Goal: Information Seeking & Learning: Find specific page/section

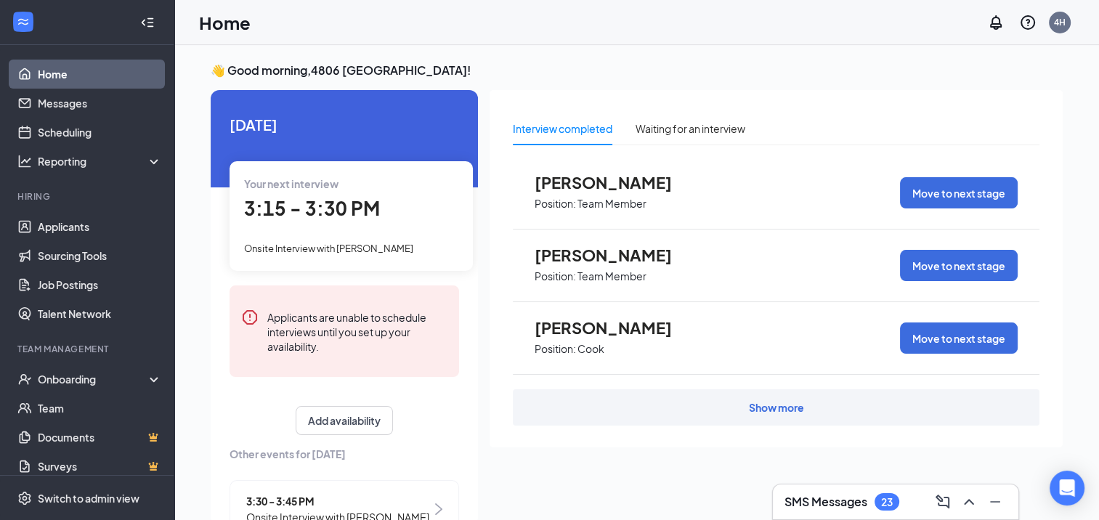
click at [838, 490] on div "SMS Messages 23" at bounding box center [896, 501] width 222 height 23
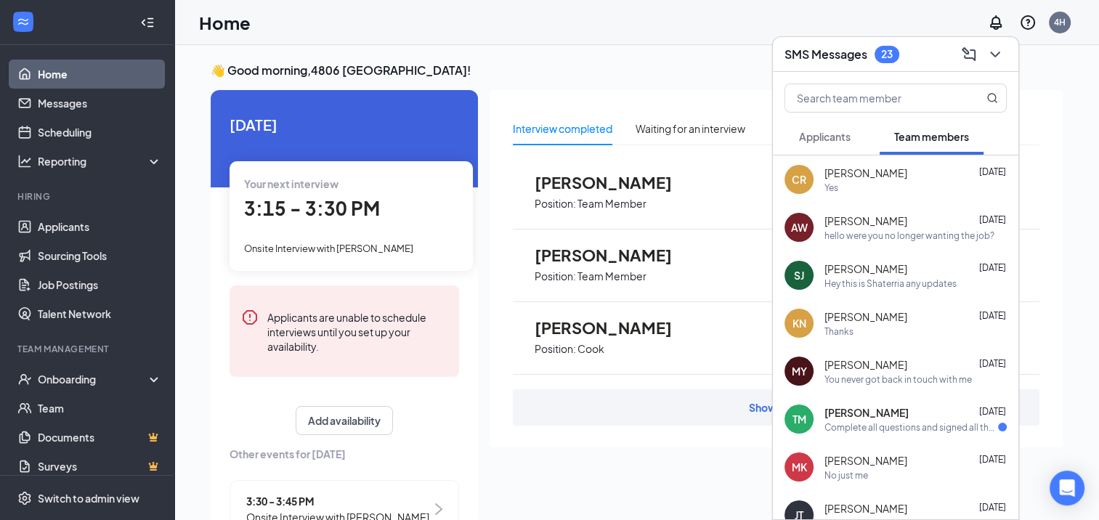
click at [818, 139] on span "Applicants" at bounding box center [825, 136] width 52 height 13
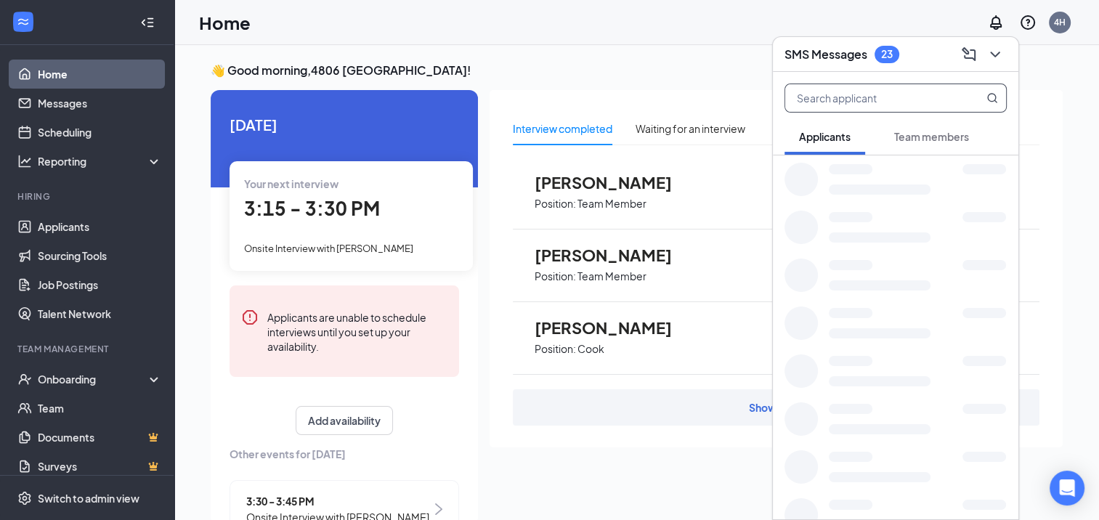
click at [816, 95] on input "text" at bounding box center [871, 98] width 172 height 28
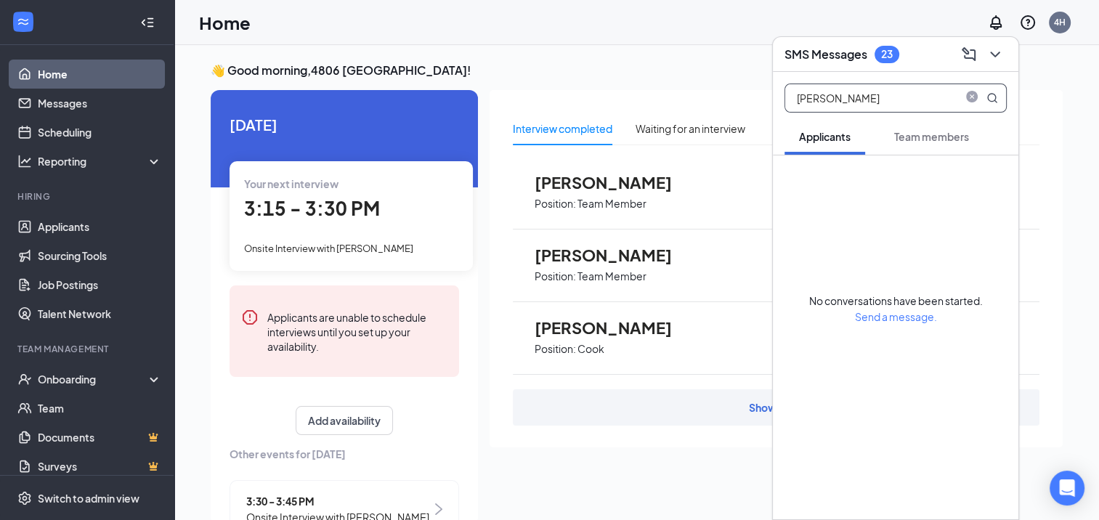
type input "[PERSON_NAME]"
click at [979, 110] on span at bounding box center [979, 98] width 38 height 28
click at [987, 100] on icon "MagnifyingGlass" at bounding box center [993, 98] width 12 height 12
click at [993, 56] on icon "ChevronDown" at bounding box center [995, 54] width 17 height 17
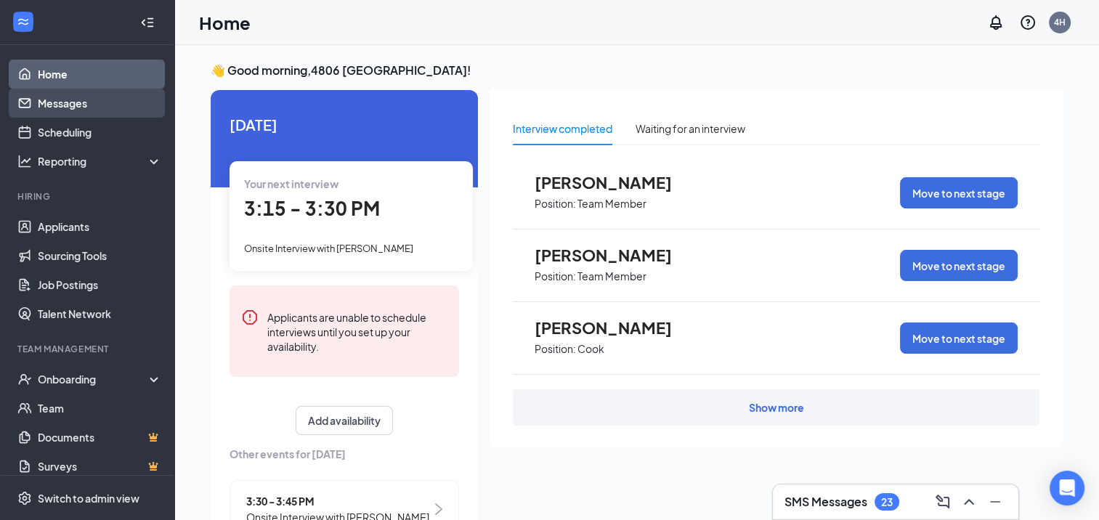
click at [84, 103] on link "Messages" at bounding box center [100, 103] width 124 height 29
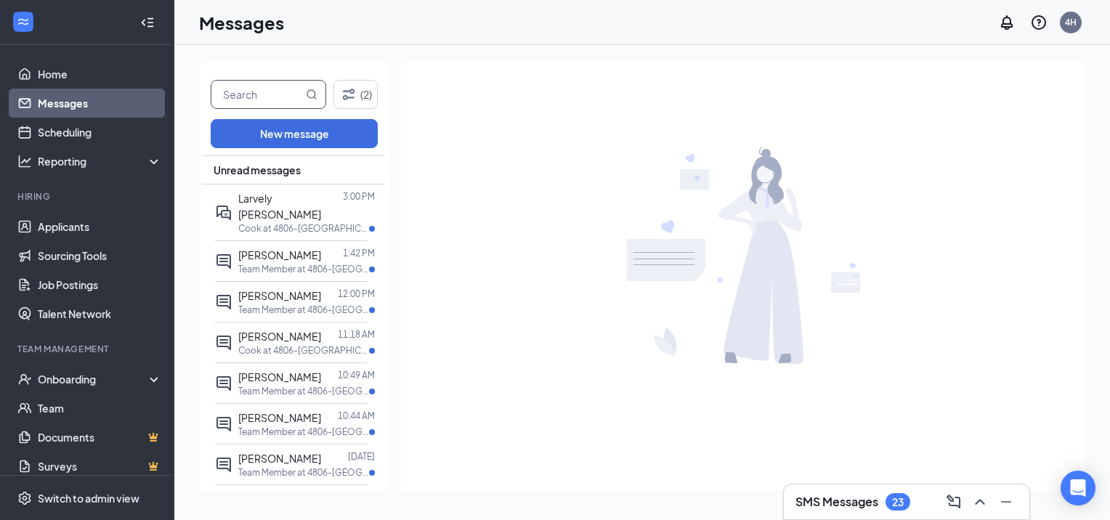
click at [276, 89] on input "text" at bounding box center [257, 95] width 92 height 28
type input "[PERSON_NAME]"
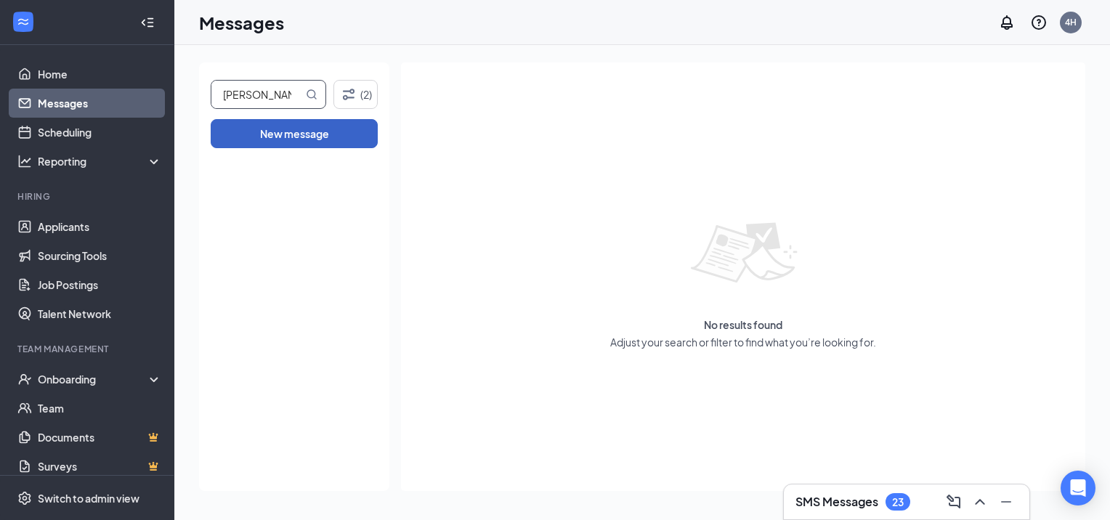
click at [305, 137] on button "New message" at bounding box center [294, 133] width 167 height 29
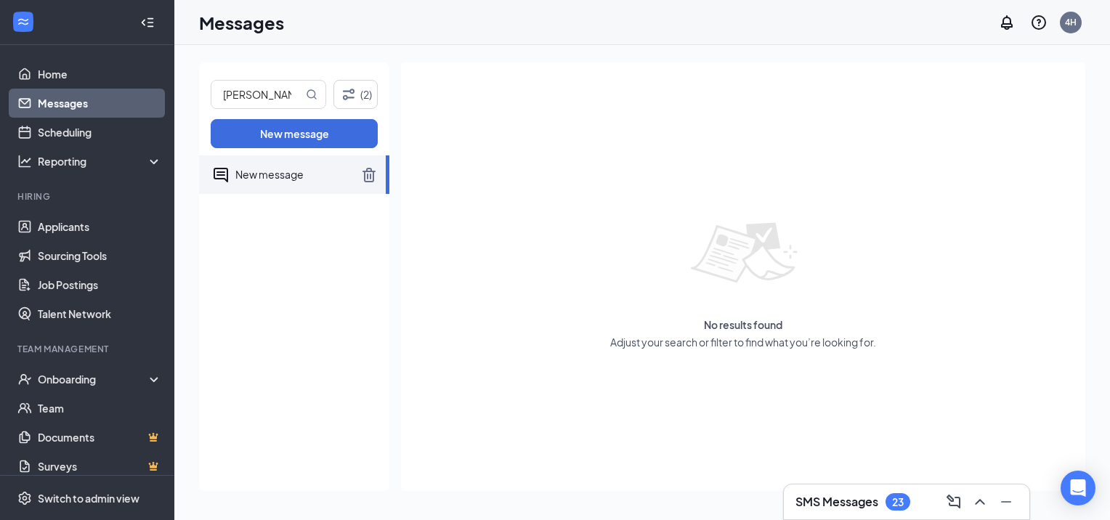
click at [299, 177] on span "New message" at bounding box center [269, 174] width 68 height 13
click at [362, 90] on button "(2)" at bounding box center [355, 94] width 44 height 29
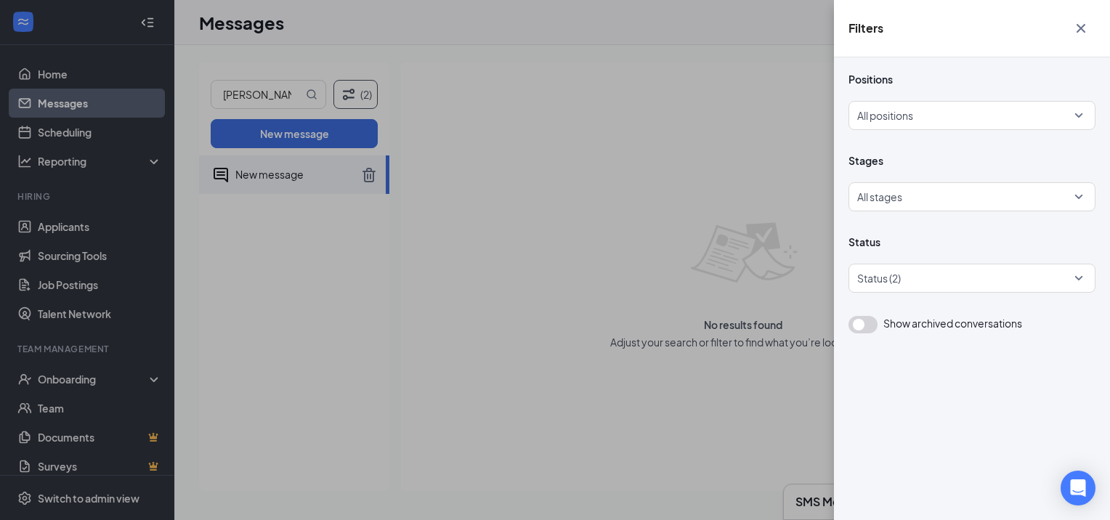
click at [1078, 32] on icon "Cross" at bounding box center [1080, 28] width 17 height 17
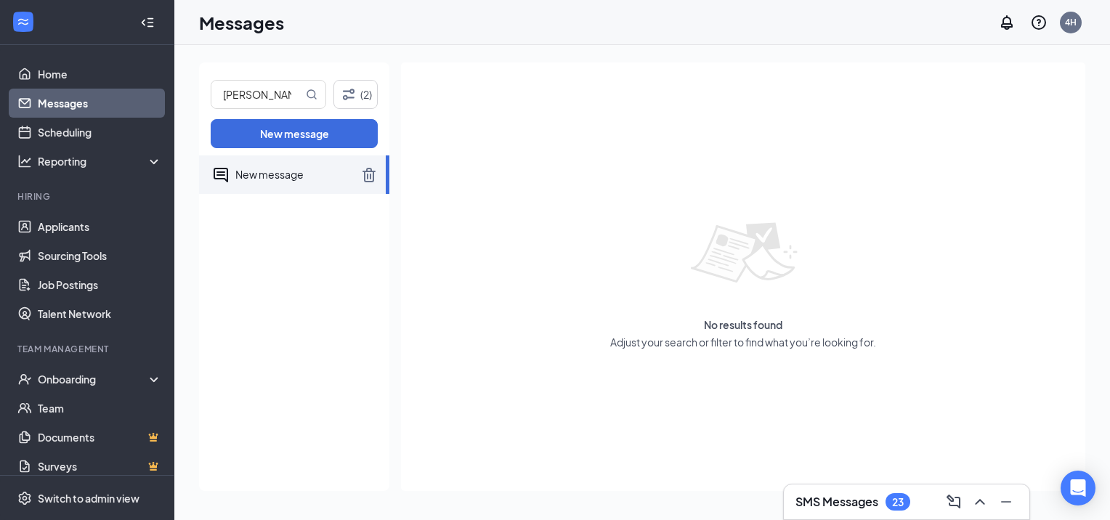
click at [121, 97] on link "Messages" at bounding box center [100, 103] width 124 height 29
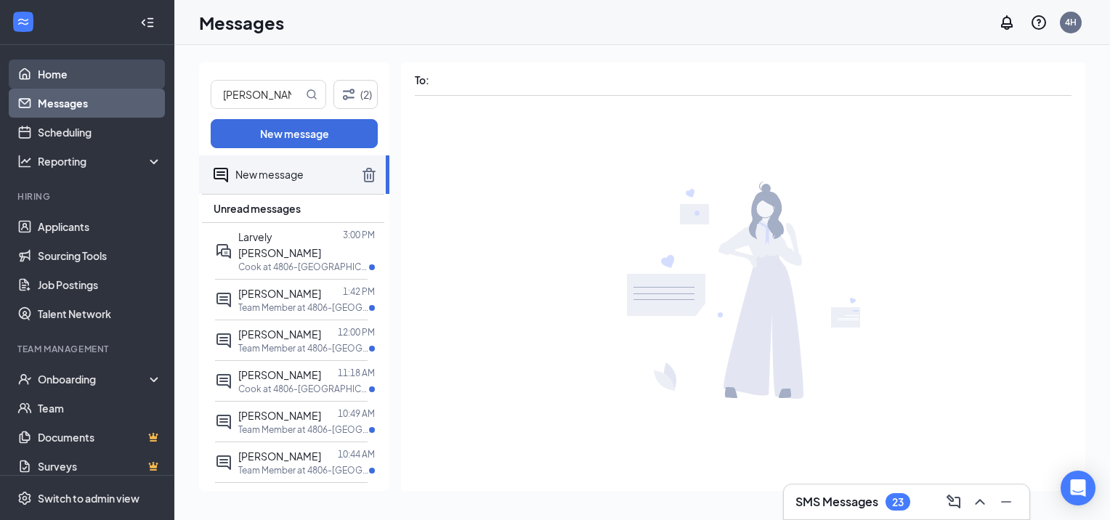
click at [65, 73] on link "Home" at bounding box center [100, 74] width 124 height 29
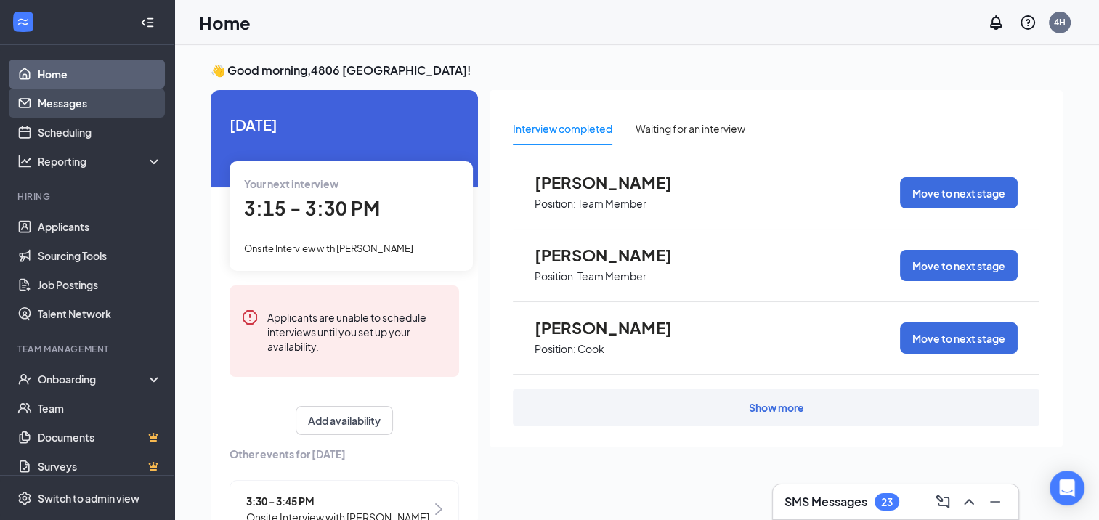
click at [59, 102] on link "Messages" at bounding box center [100, 103] width 124 height 29
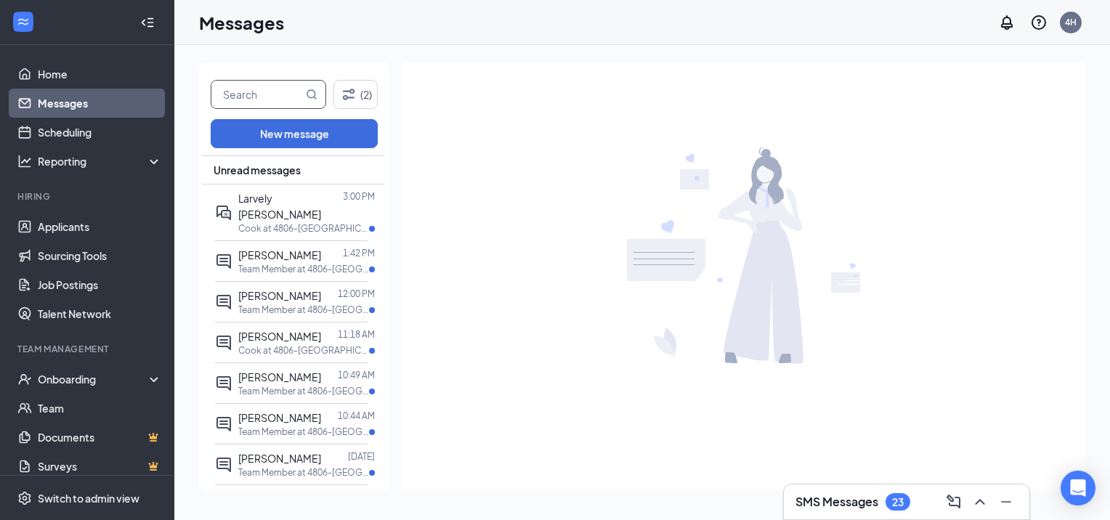
click at [247, 93] on input "text" at bounding box center [257, 95] width 92 height 28
click at [311, 95] on icon "MagnifyingGlass" at bounding box center [312, 95] width 12 height 12
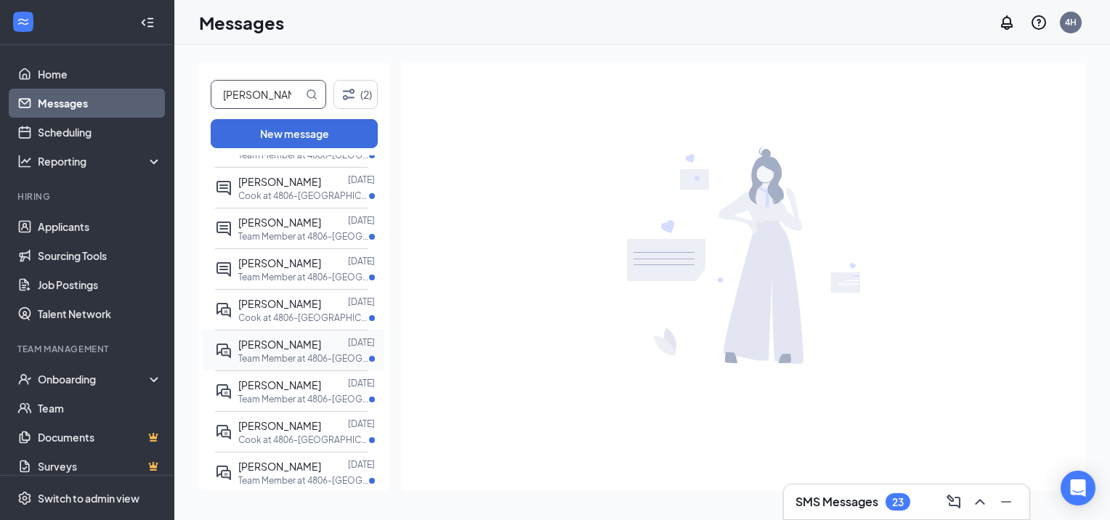
scroll to position [436, 0]
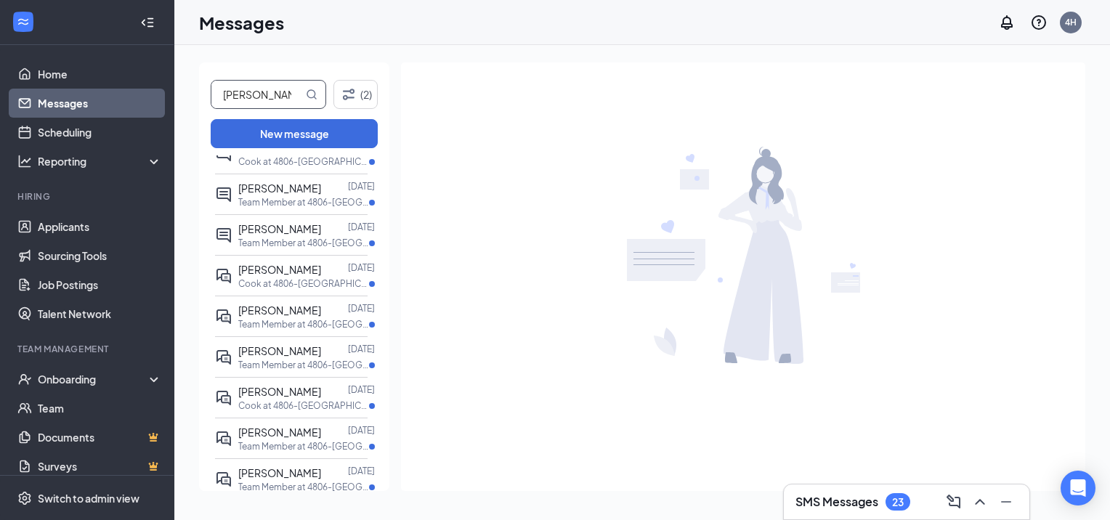
type input "[PERSON_NAME]"
click at [863, 509] on h3 "SMS Messages" at bounding box center [836, 502] width 83 height 16
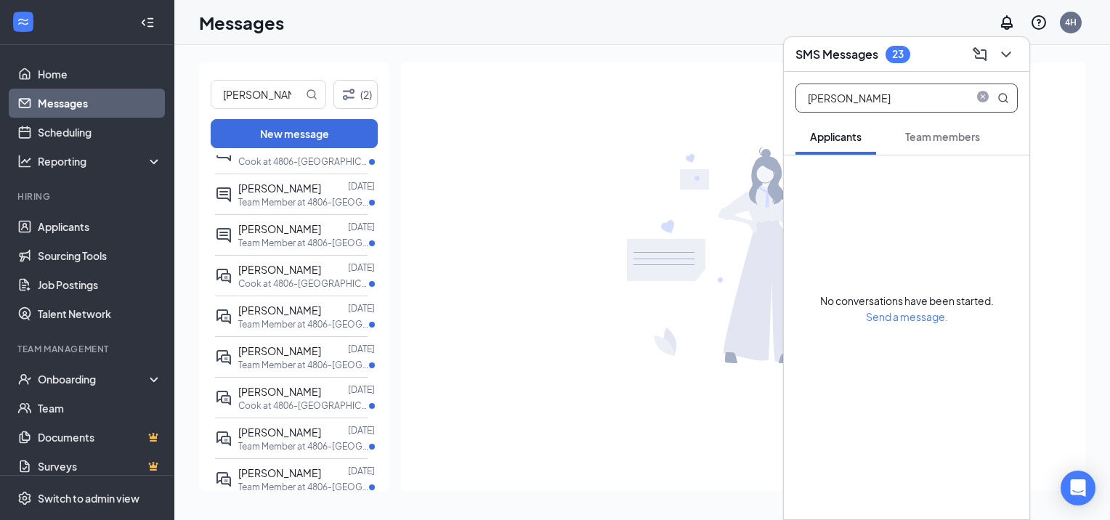
click at [851, 101] on input "[PERSON_NAME]" at bounding box center [882, 98] width 172 height 28
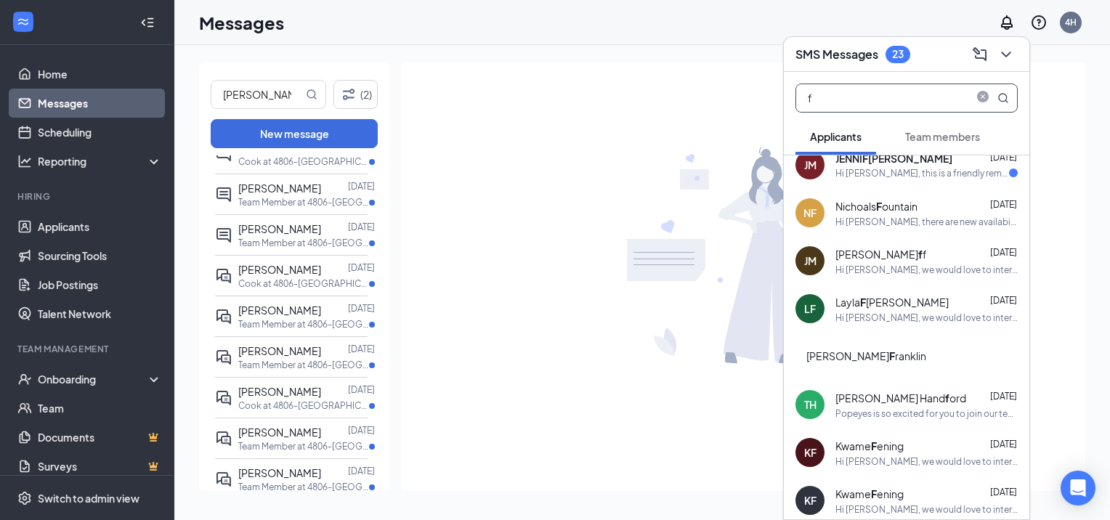
scroll to position [0, 0]
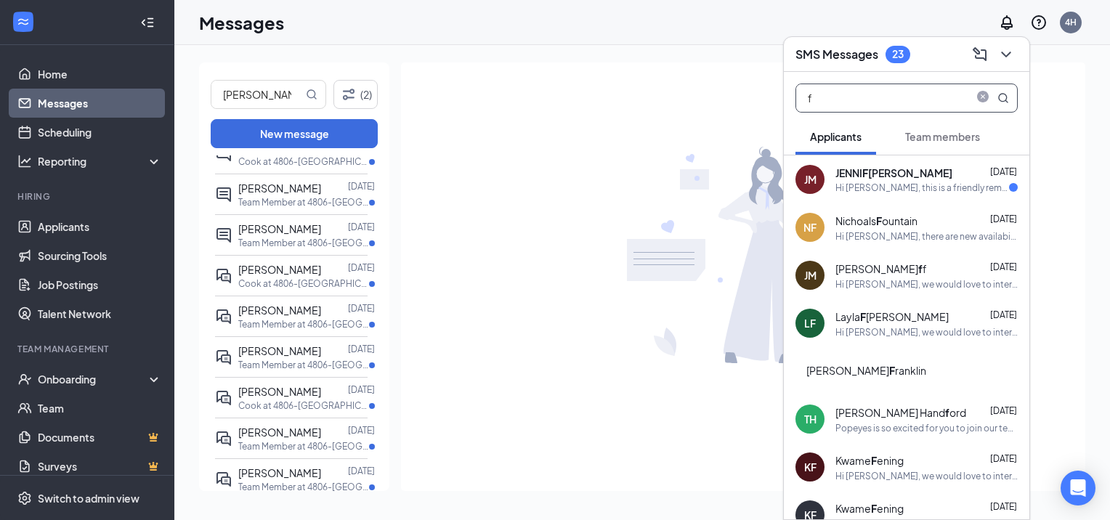
type input "f"
click at [914, 182] on div "Hi [PERSON_NAME], this is a friendly reminder. Your meeting with Popeyes for Te…" at bounding box center [922, 188] width 174 height 12
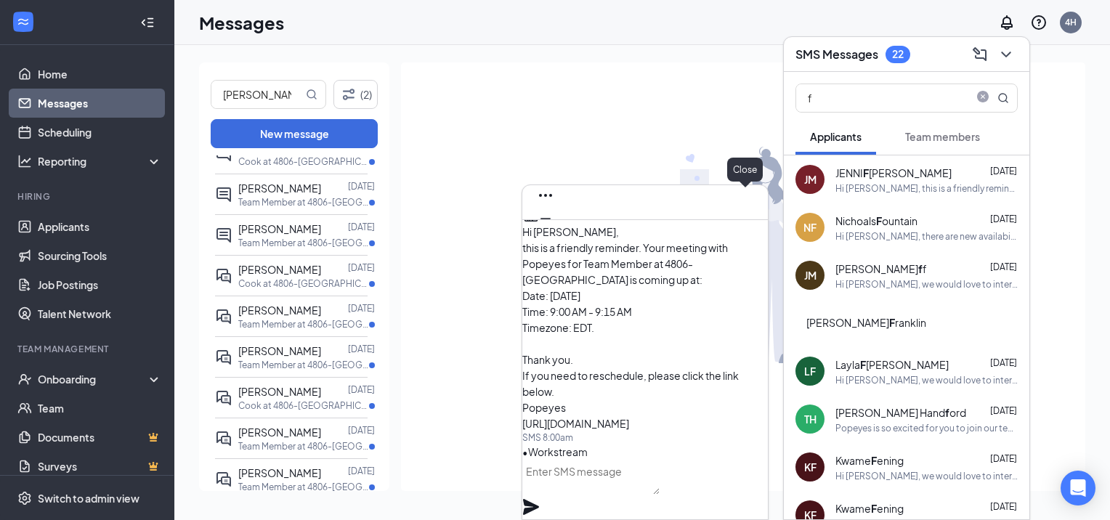
click at [554, 233] on icon "Cross" at bounding box center [545, 241] width 17 height 17
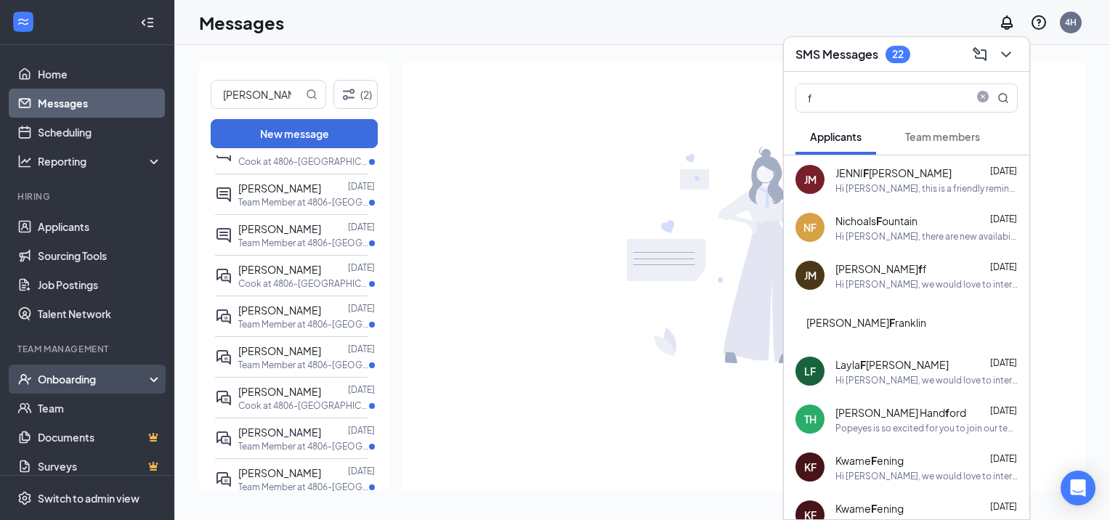
click at [81, 375] on div "Onboarding" at bounding box center [94, 379] width 112 height 15
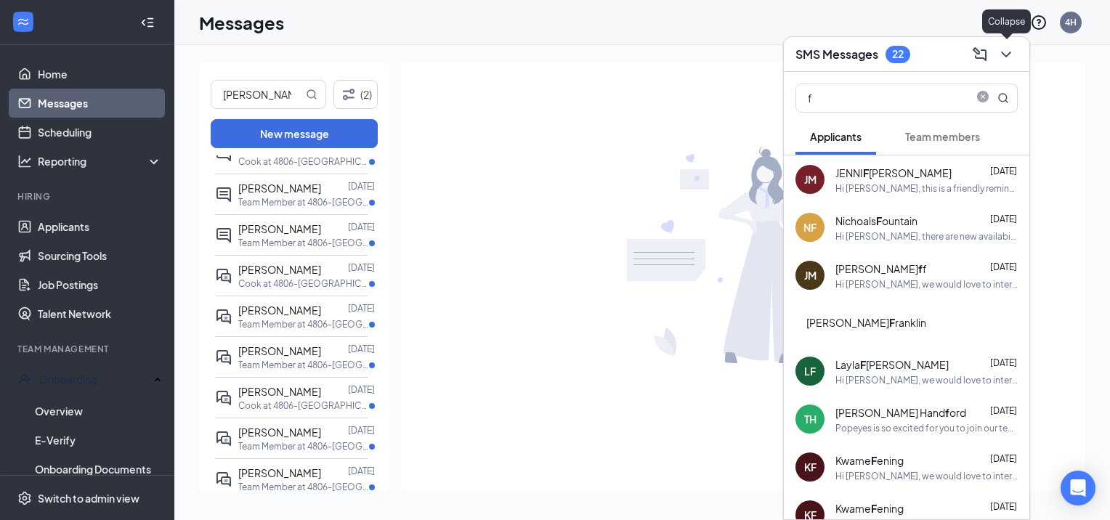
click at [1014, 53] on icon "ChevronDown" at bounding box center [1005, 54] width 17 height 17
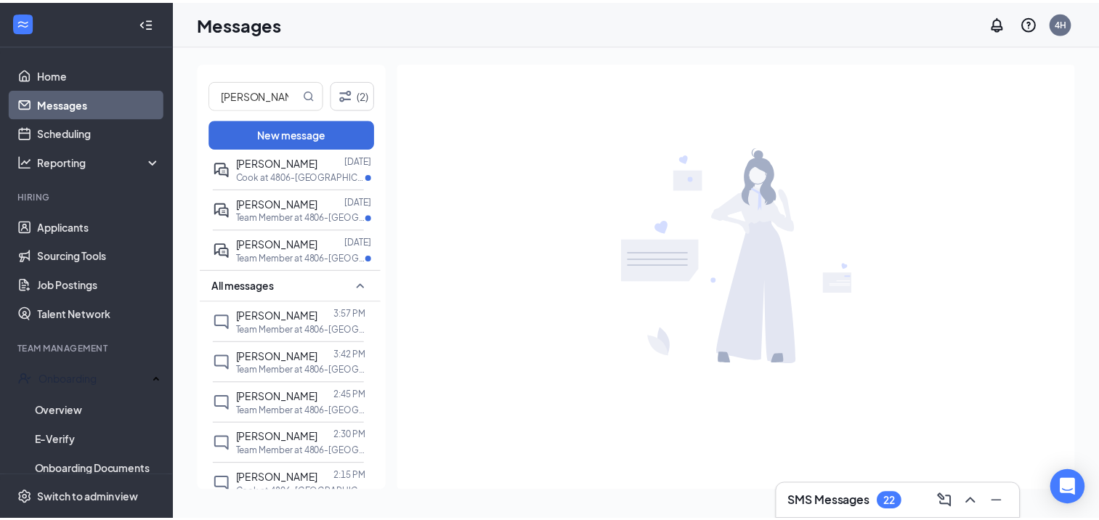
scroll to position [1273, 0]
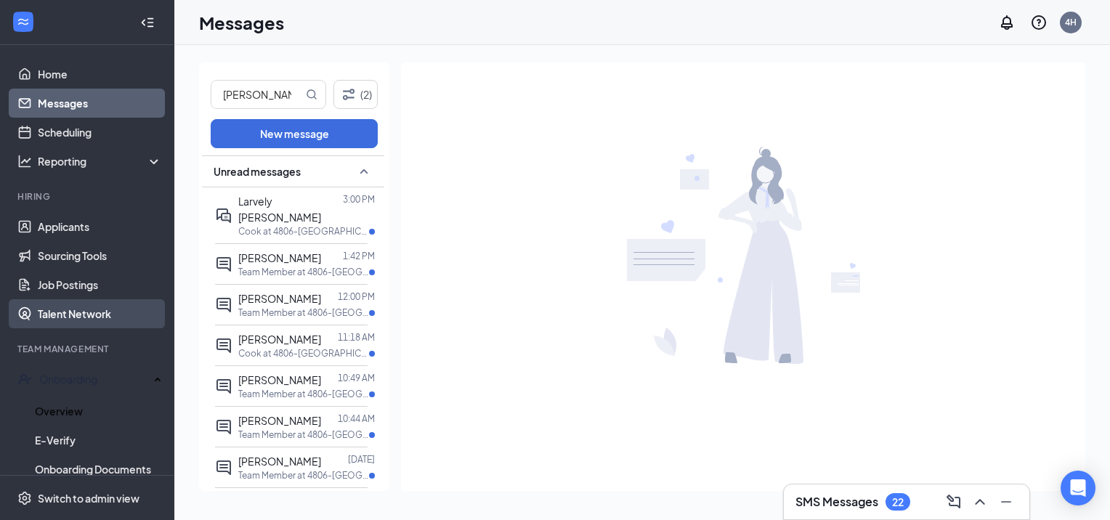
drag, startPoint x: 81, startPoint y: 406, endPoint x: 136, endPoint y: 306, distance: 114.4
click at [81, 406] on link "Overview" at bounding box center [98, 411] width 127 height 29
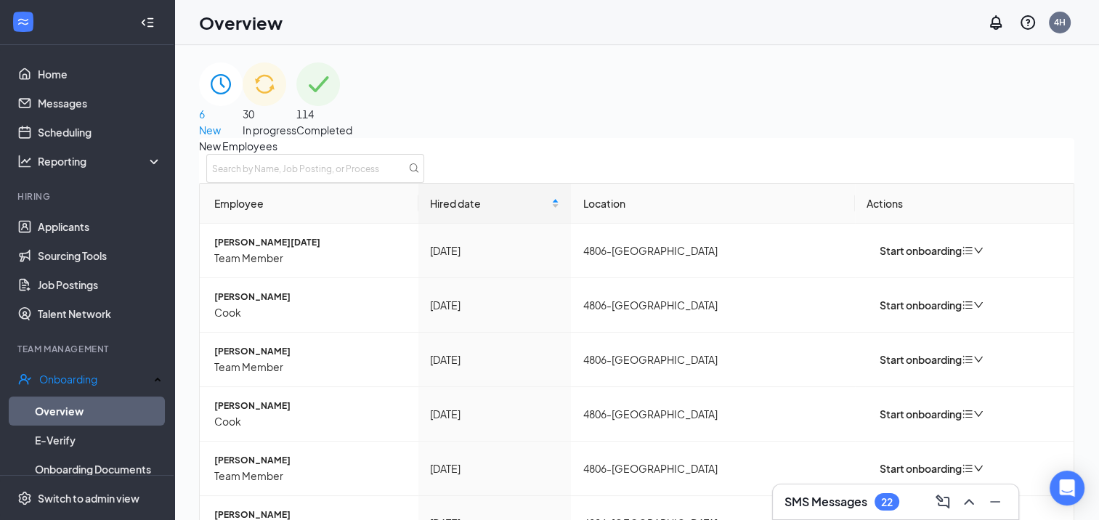
click at [296, 112] on span "30" at bounding box center [270, 114] width 54 height 16
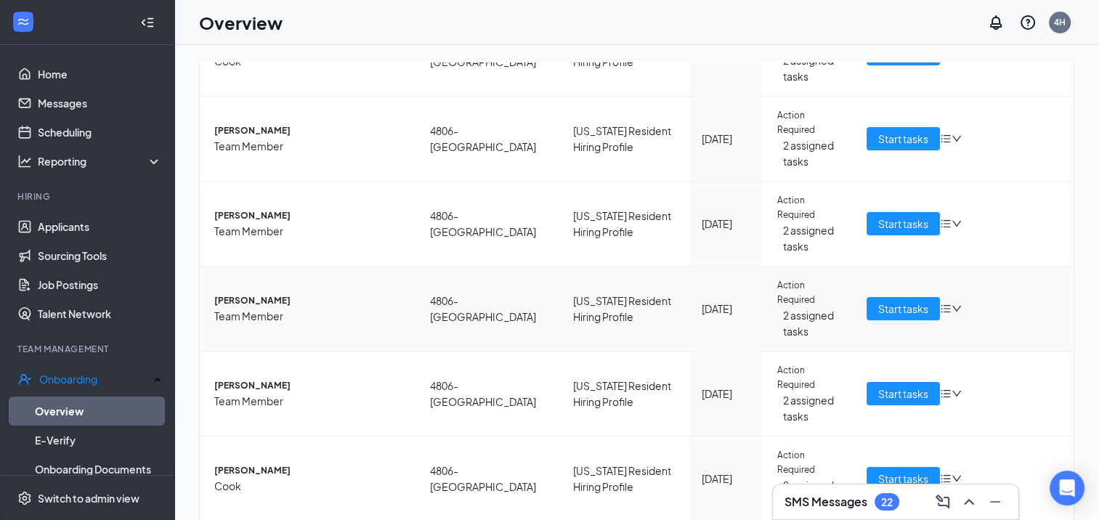
scroll to position [609, 0]
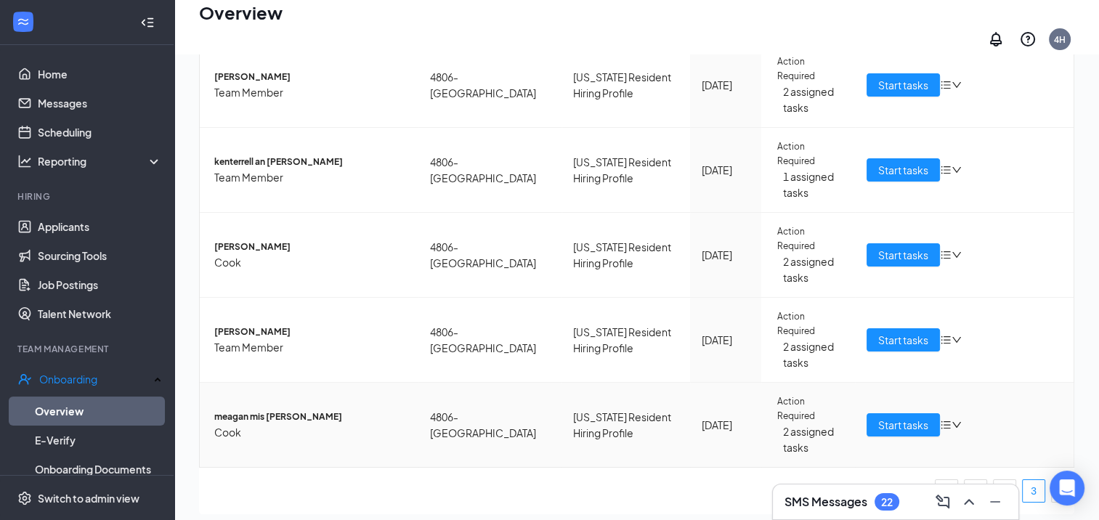
scroll to position [65, 0]
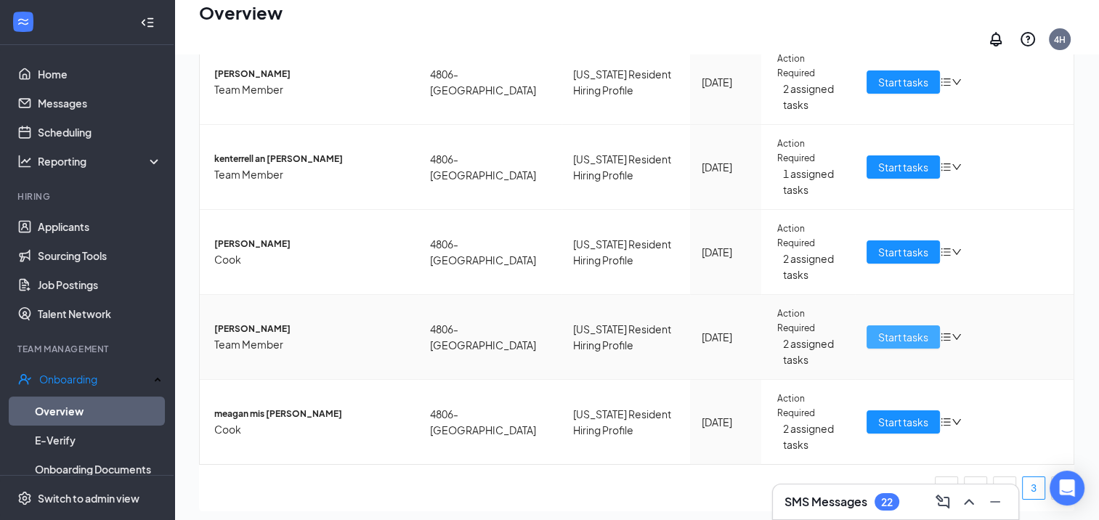
click at [886, 329] on span "Start tasks" at bounding box center [903, 337] width 50 height 16
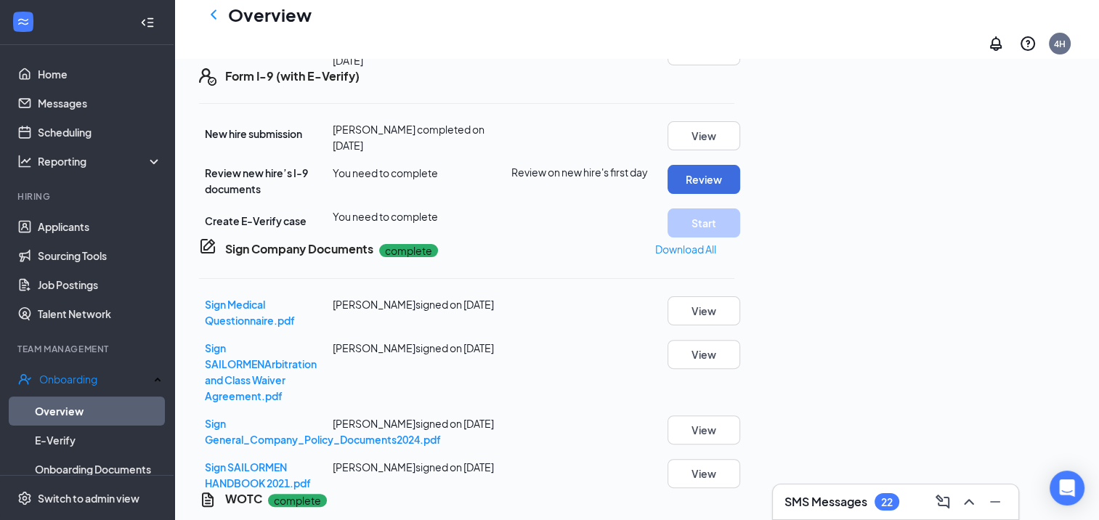
scroll to position [363, 0]
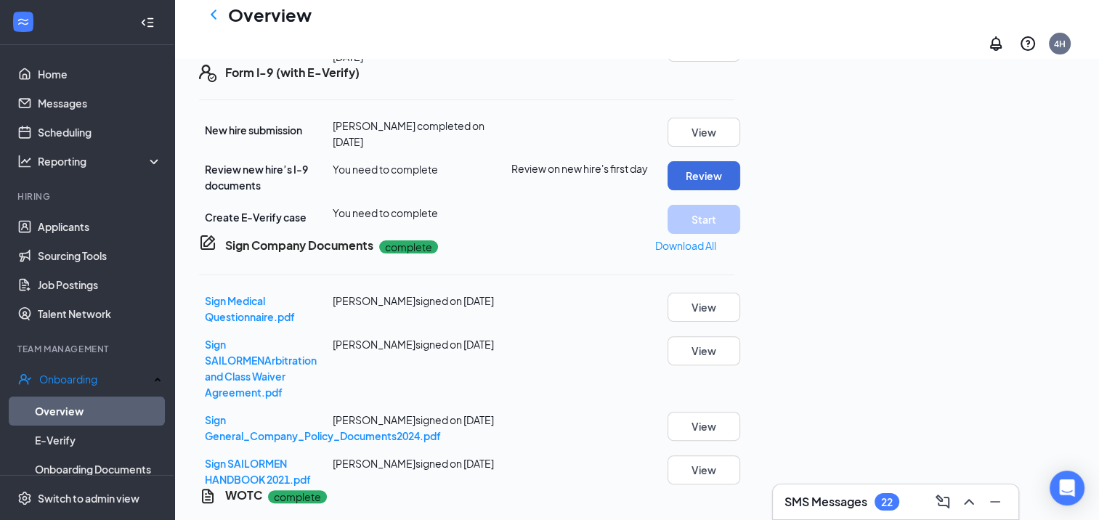
click at [212, 20] on icon "ChevronLeft" at bounding box center [213, 14] width 17 height 17
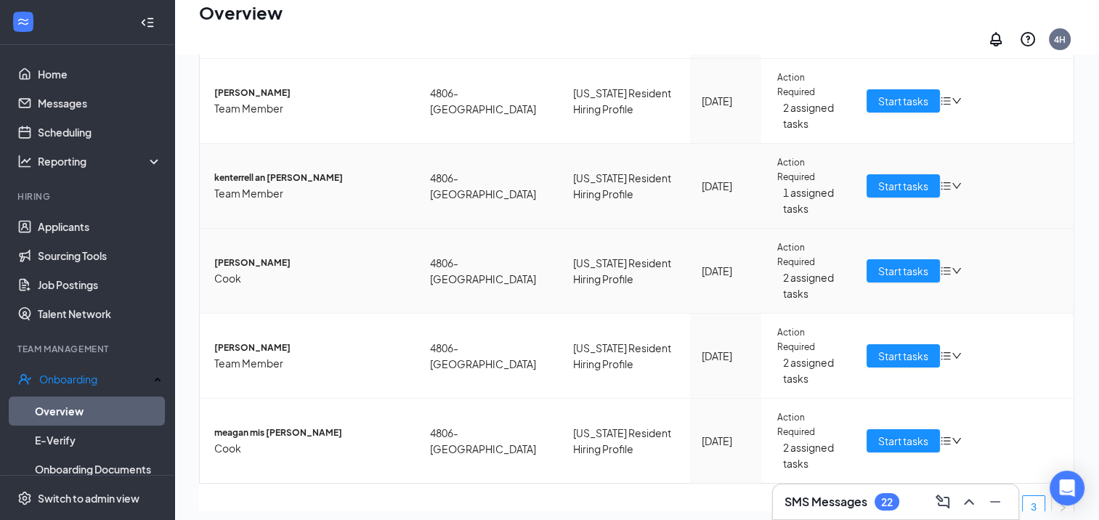
scroll to position [581, 0]
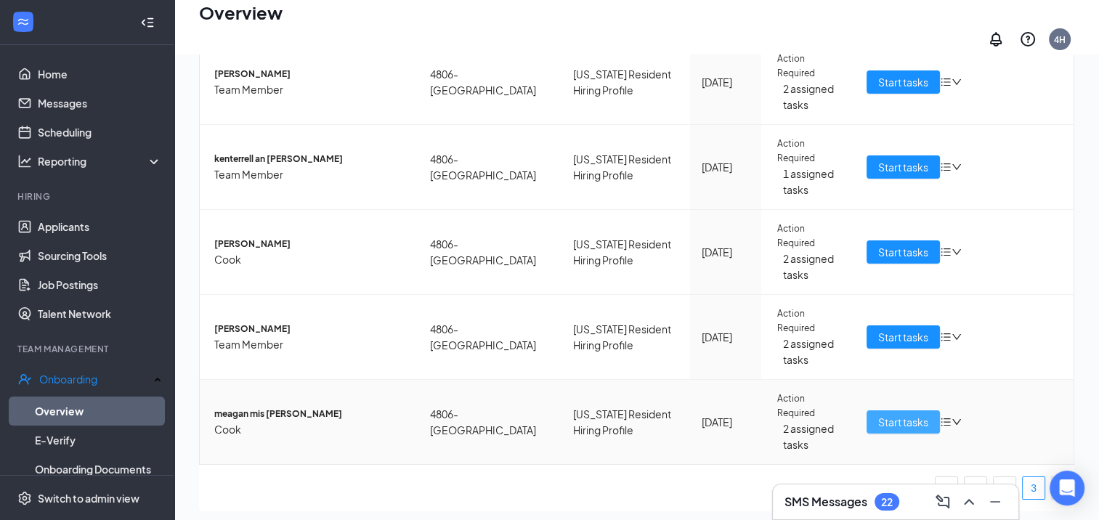
click at [901, 414] on span "Start tasks" at bounding box center [903, 422] width 50 height 16
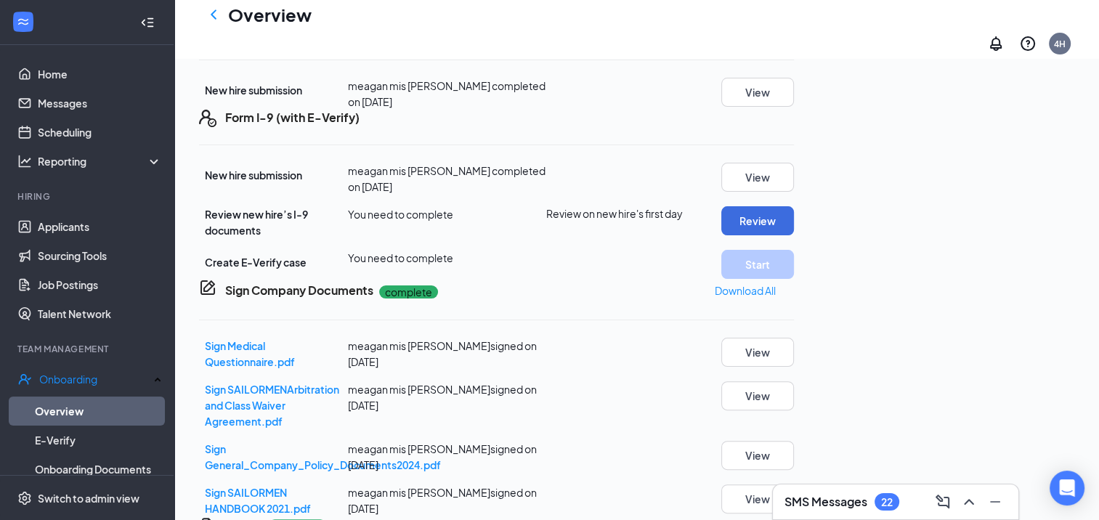
scroll to position [363, 0]
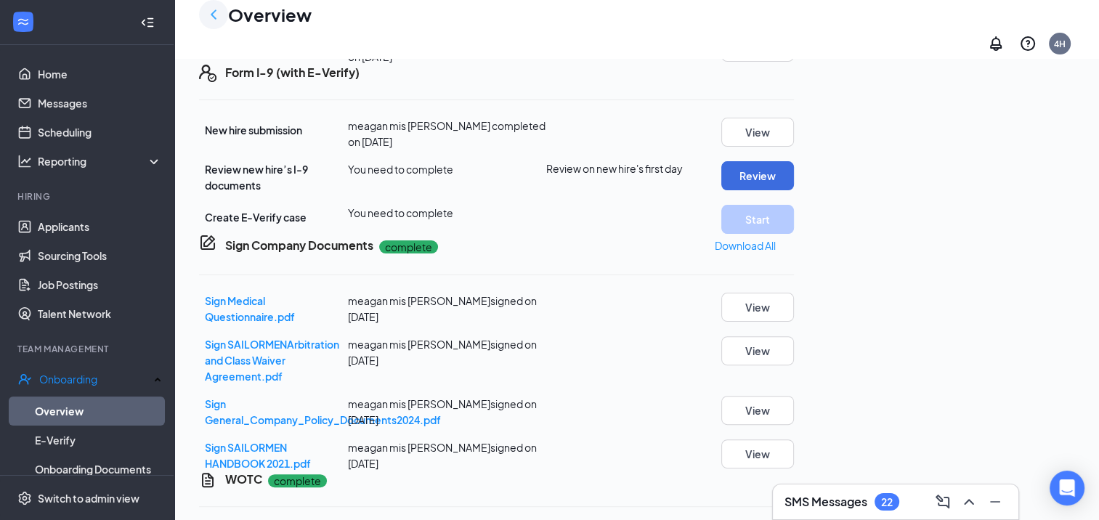
click at [211, 19] on icon "ChevronLeft" at bounding box center [214, 13] width 6 height 9
click at [228, 23] on h1 "Overview" at bounding box center [270, 14] width 84 height 25
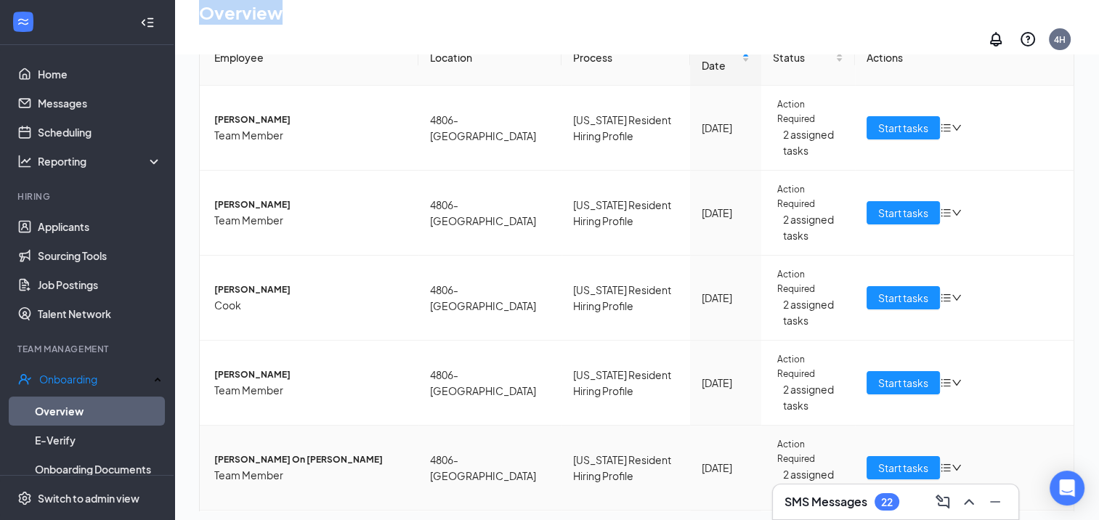
scroll to position [73, 0]
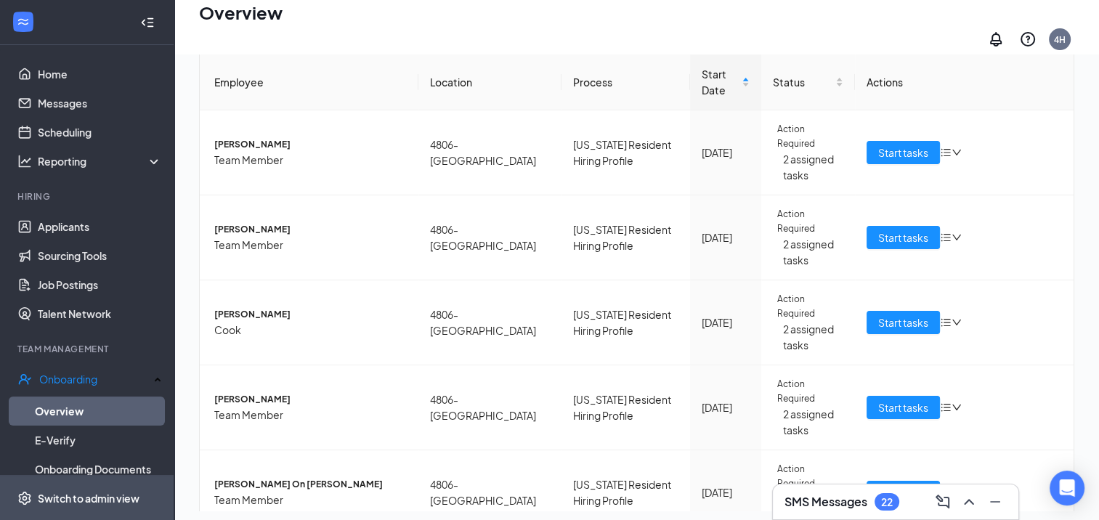
click at [58, 492] on div "Switch to admin view" at bounding box center [89, 498] width 102 height 15
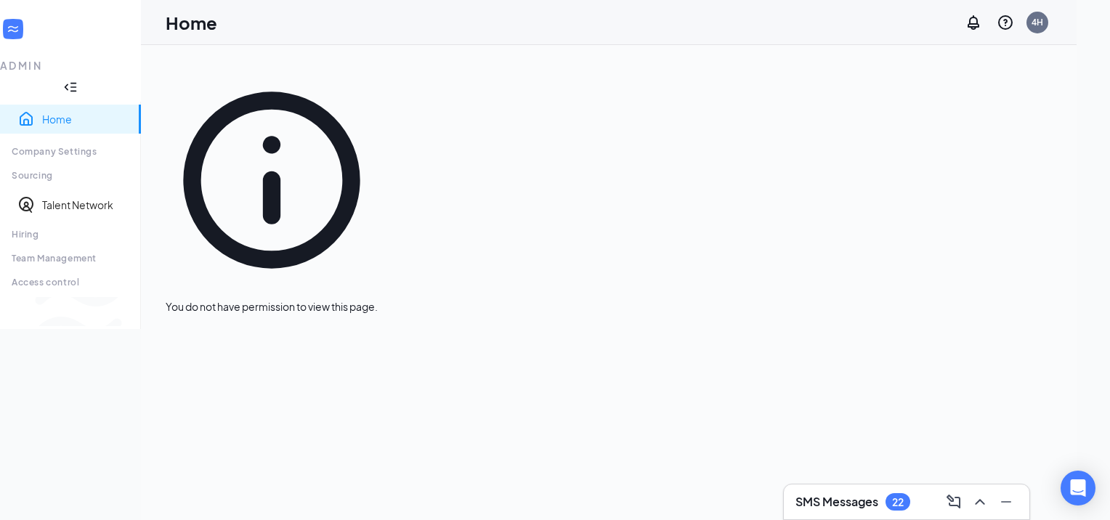
click at [72, 112] on link "Home" at bounding box center [85, 119] width 87 height 15
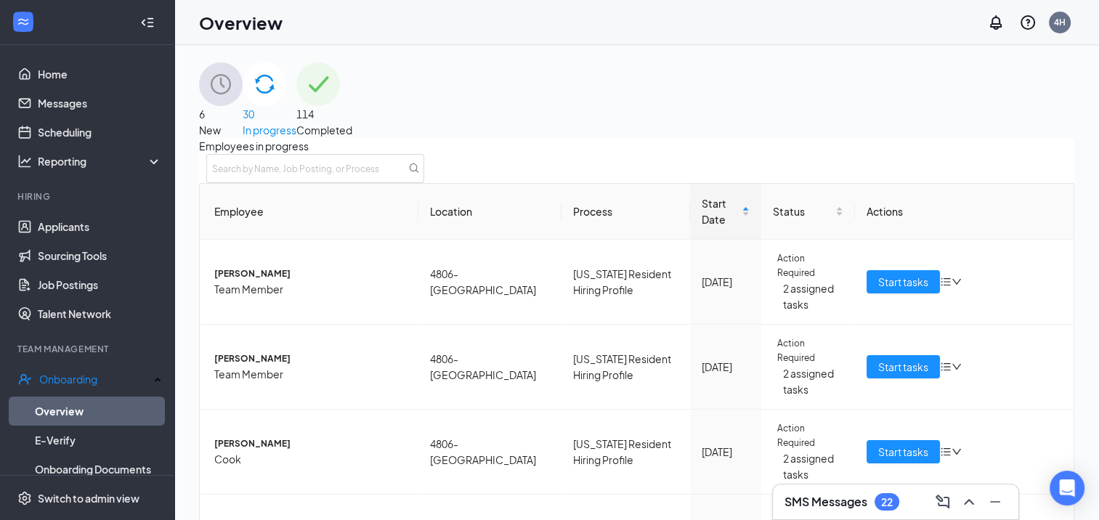
click at [855, 498] on h3 "SMS Messages" at bounding box center [826, 502] width 83 height 16
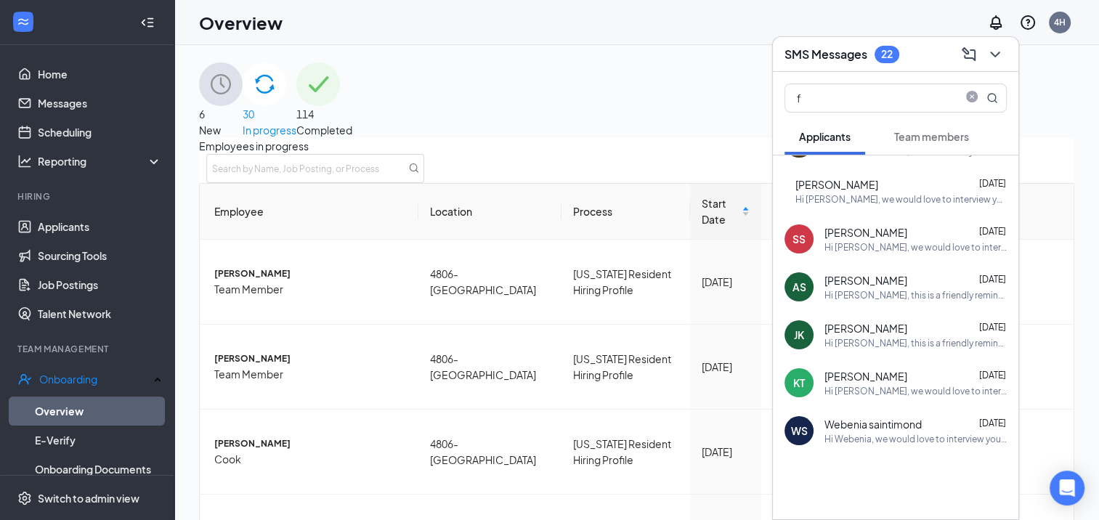
scroll to position [763, 0]
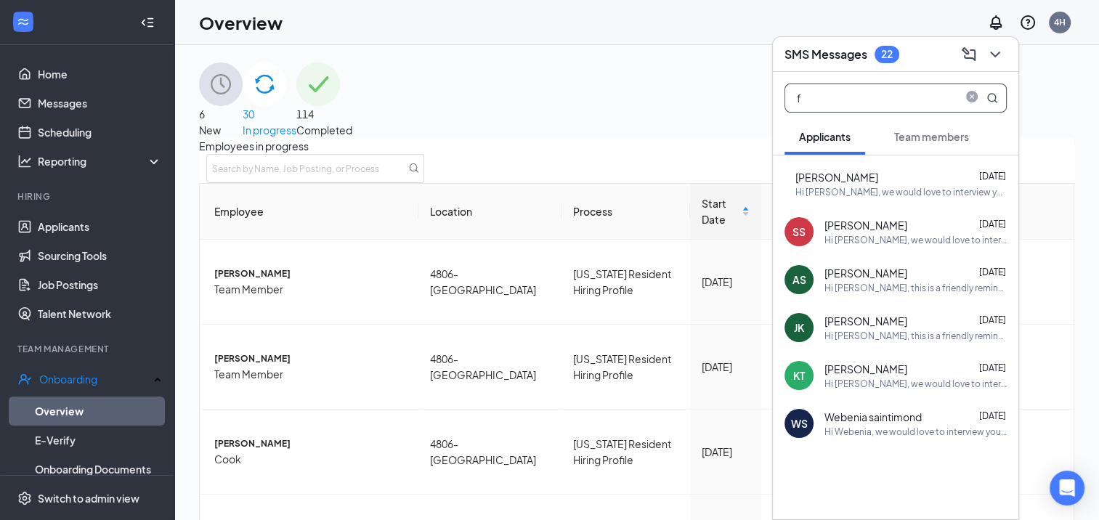
click at [829, 97] on input "f" at bounding box center [871, 98] width 172 height 28
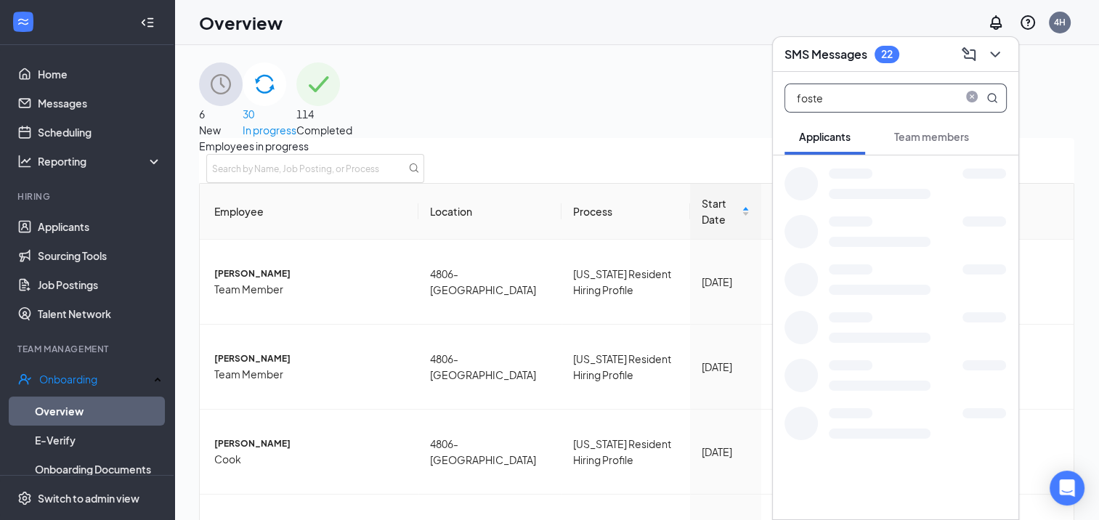
scroll to position [0, 0]
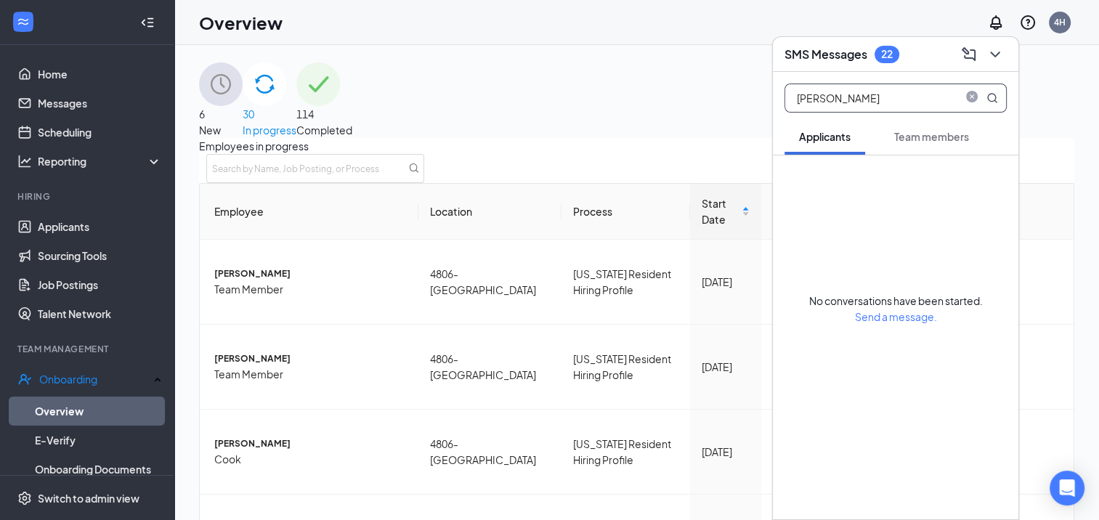
type input "[PERSON_NAME]"
click at [931, 141] on span "Team members" at bounding box center [931, 136] width 75 height 13
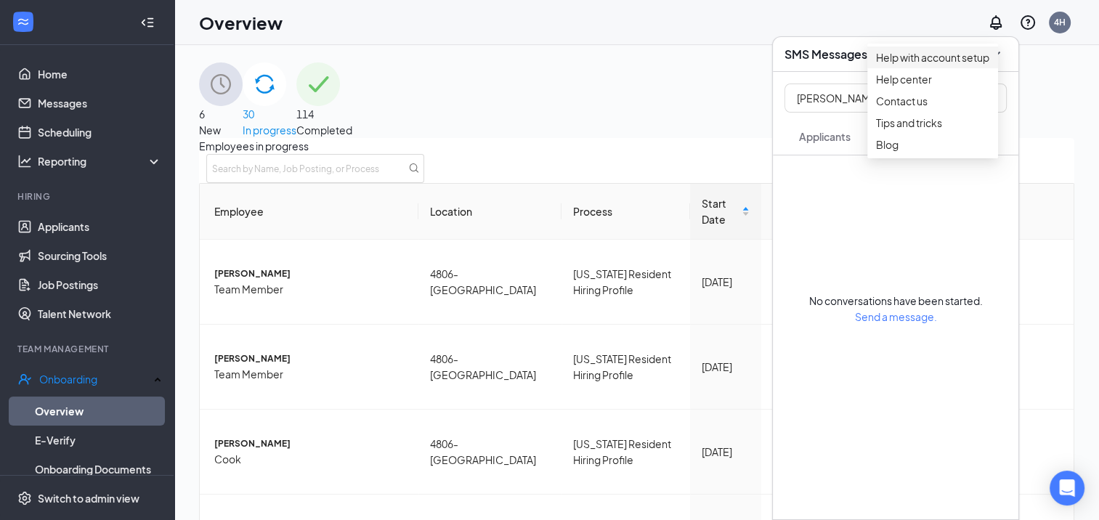
click at [989, 52] on link "Help with account setup" at bounding box center [932, 57] width 113 height 15
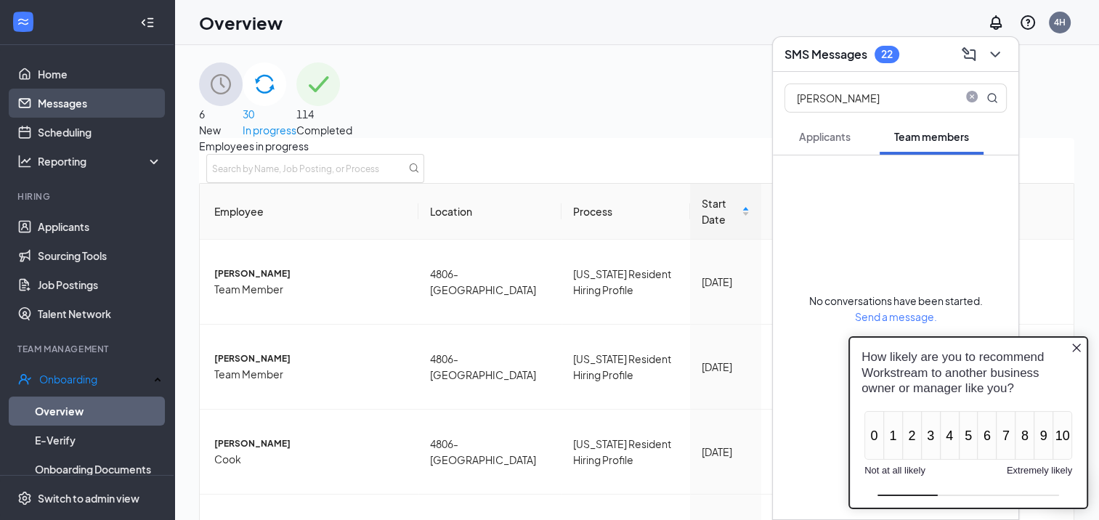
click at [62, 113] on link "Messages" at bounding box center [100, 103] width 124 height 29
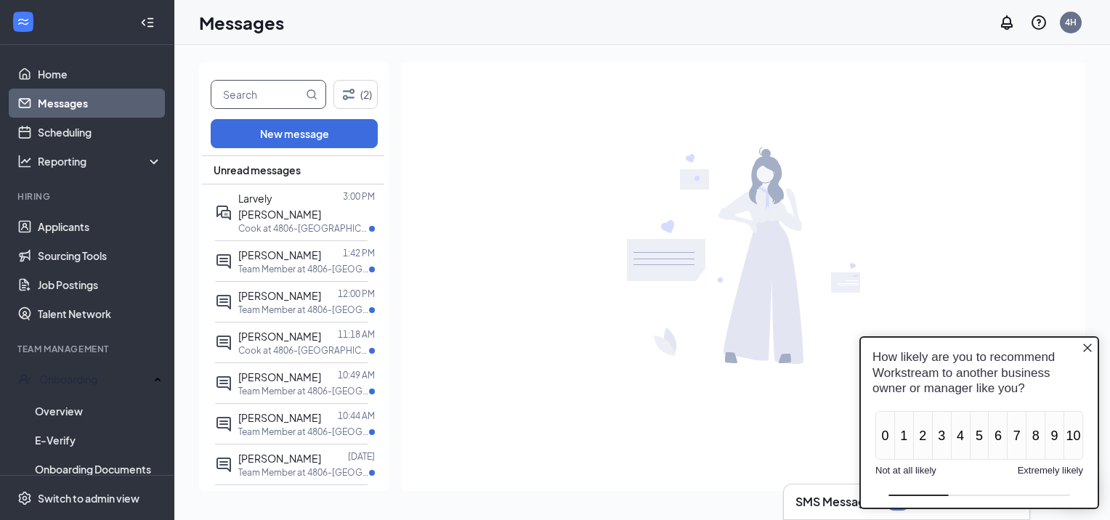
click at [245, 97] on input "text" at bounding box center [257, 95] width 92 height 28
type input "[PERSON_NAME]"
click at [311, 93] on icon "MagnifyingGlass" at bounding box center [312, 95] width 12 height 12
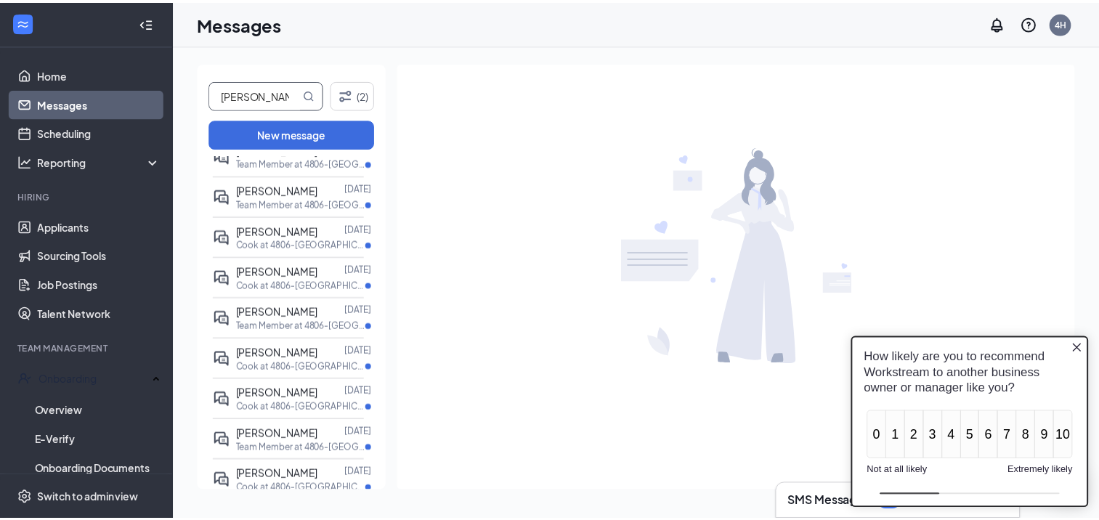
scroll to position [872, 0]
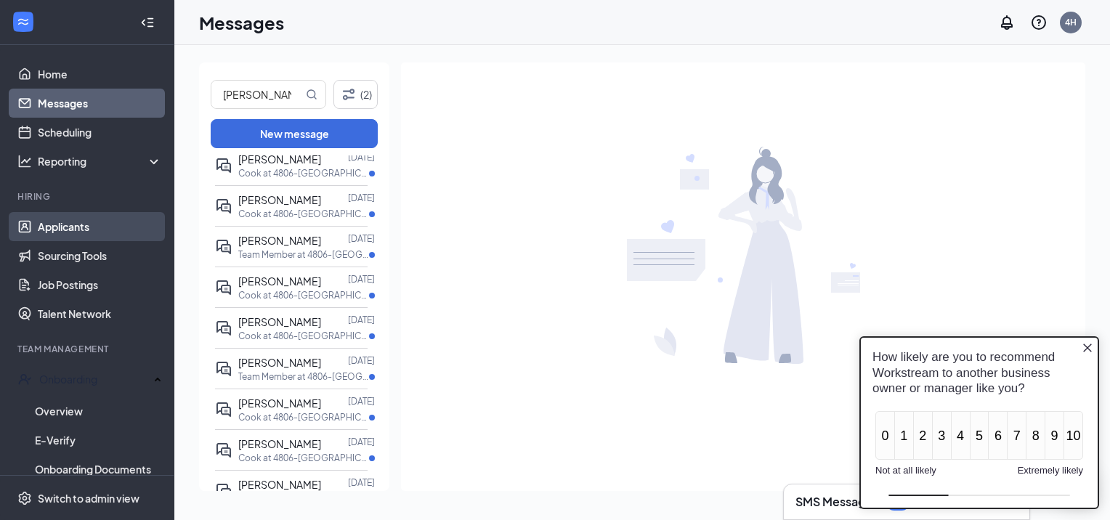
click at [92, 224] on link "Applicants" at bounding box center [100, 226] width 124 height 29
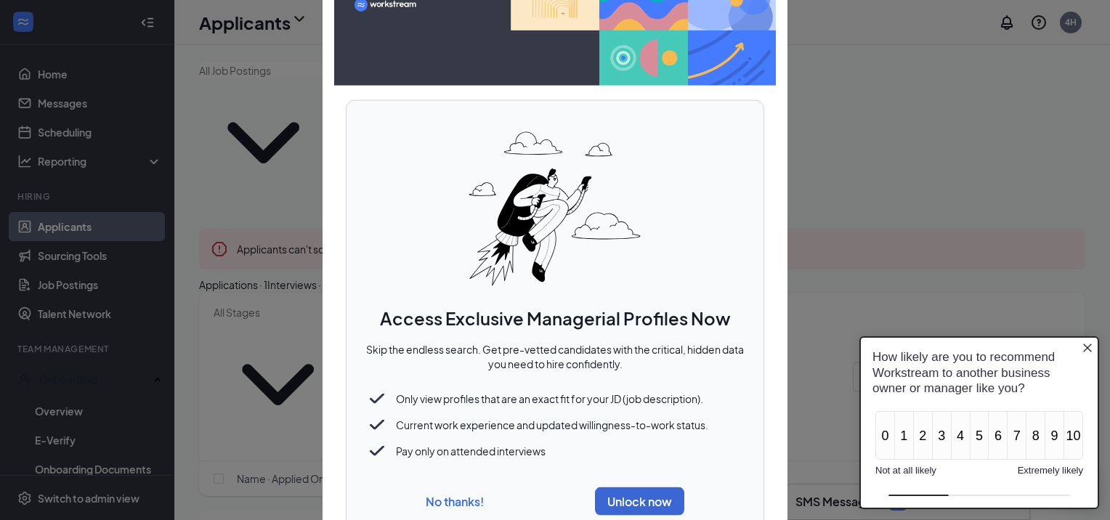
click at [465, 498] on button "No thanks!" at bounding box center [455, 500] width 58 height 15
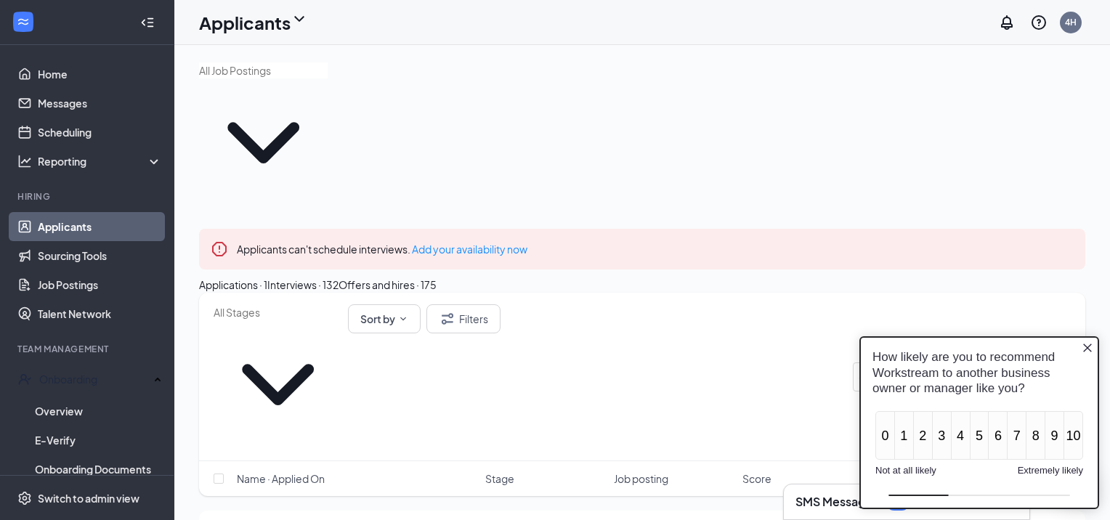
click at [1088, 349] on icon "Close button" at bounding box center [1087, 347] width 9 height 9
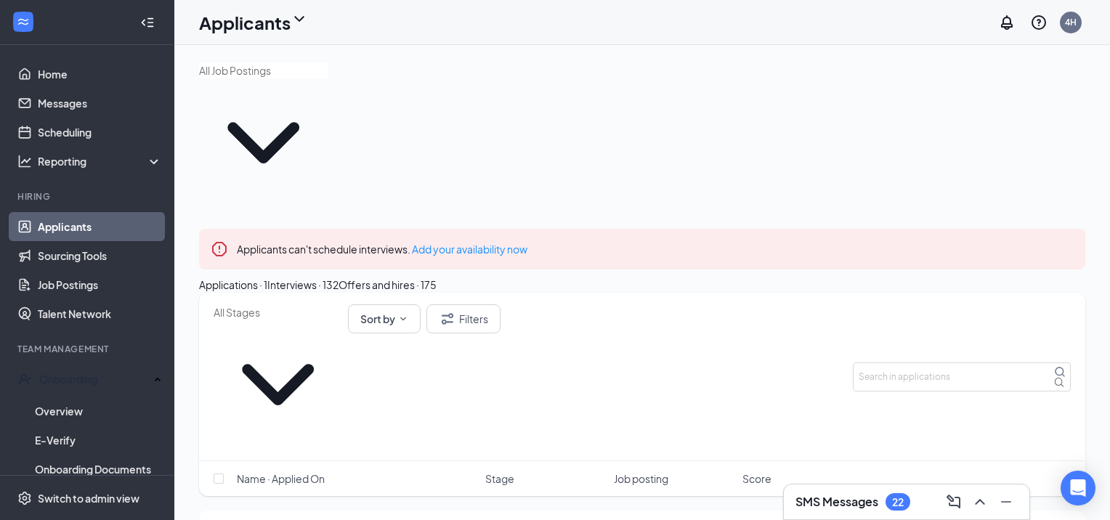
click at [339, 277] on div "Interviews · 132" at bounding box center [302, 285] width 71 height 16
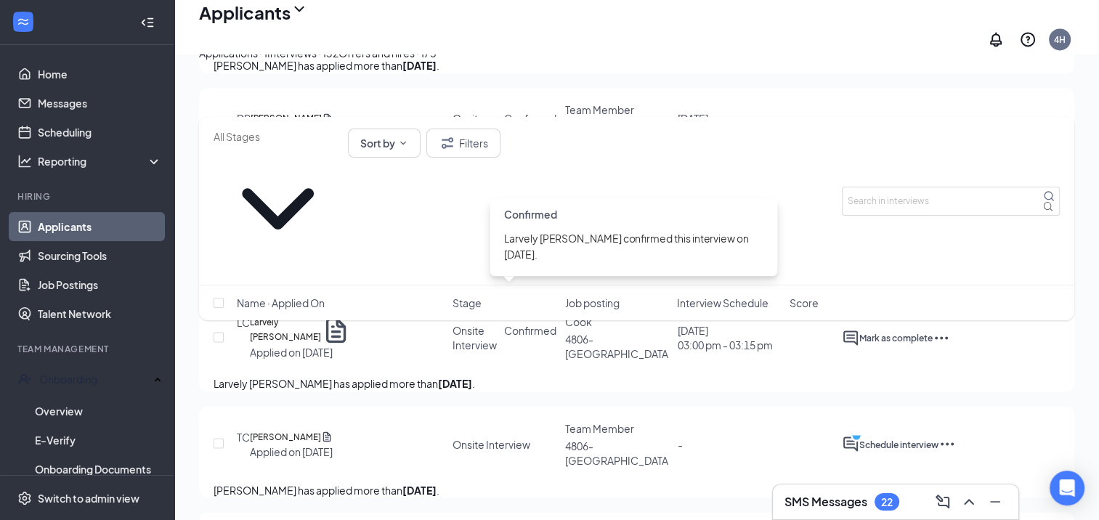
scroll to position [2397, 0]
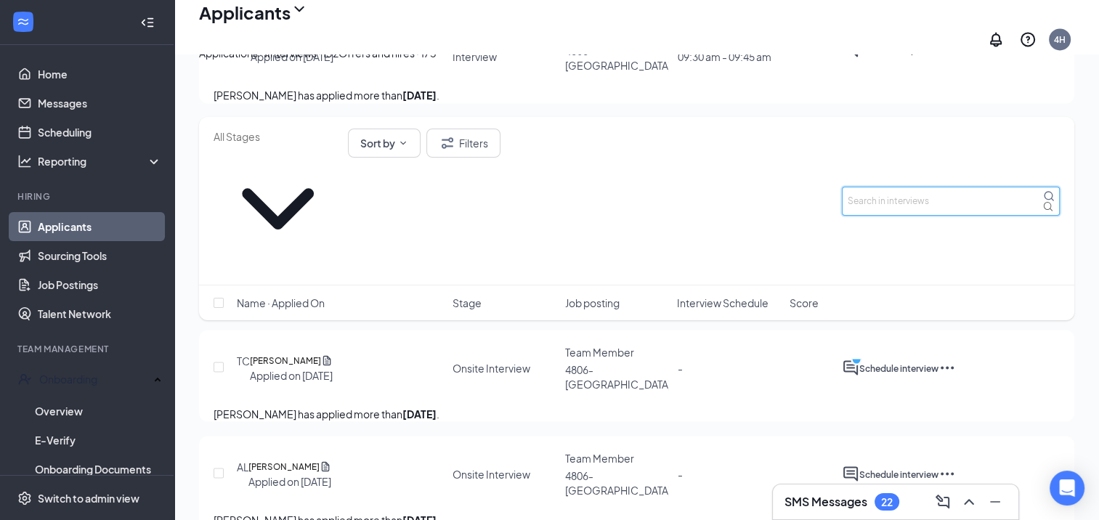
click at [886, 187] on input "text" at bounding box center [951, 201] width 218 height 29
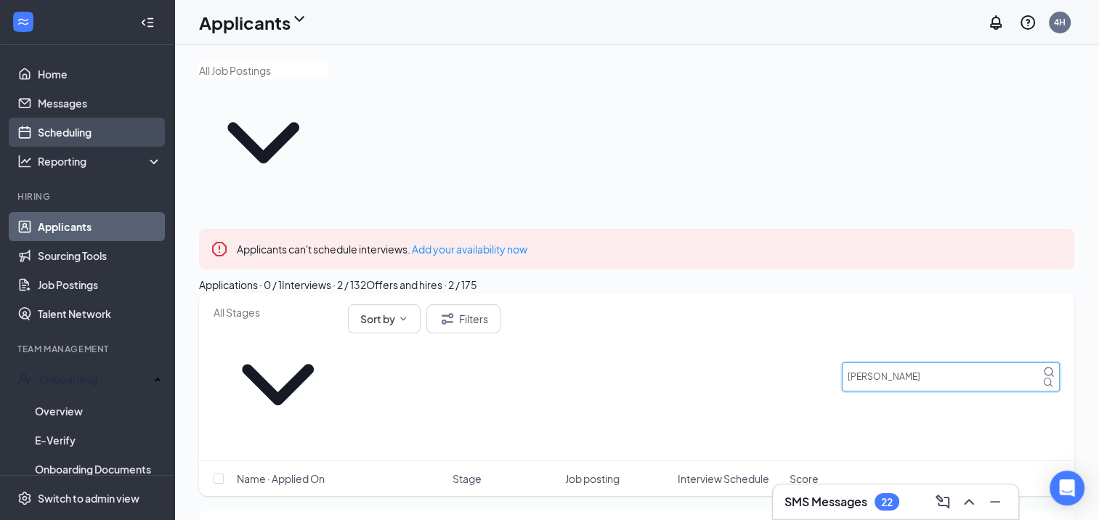
type input "[PERSON_NAME]"
click at [116, 129] on link "Scheduling" at bounding box center [100, 132] width 124 height 29
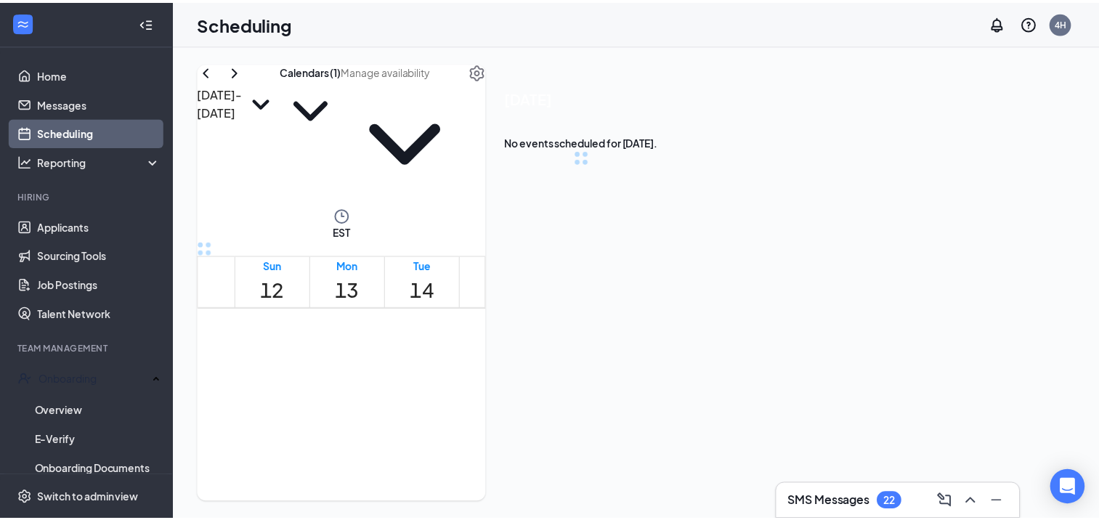
scroll to position [714, 0]
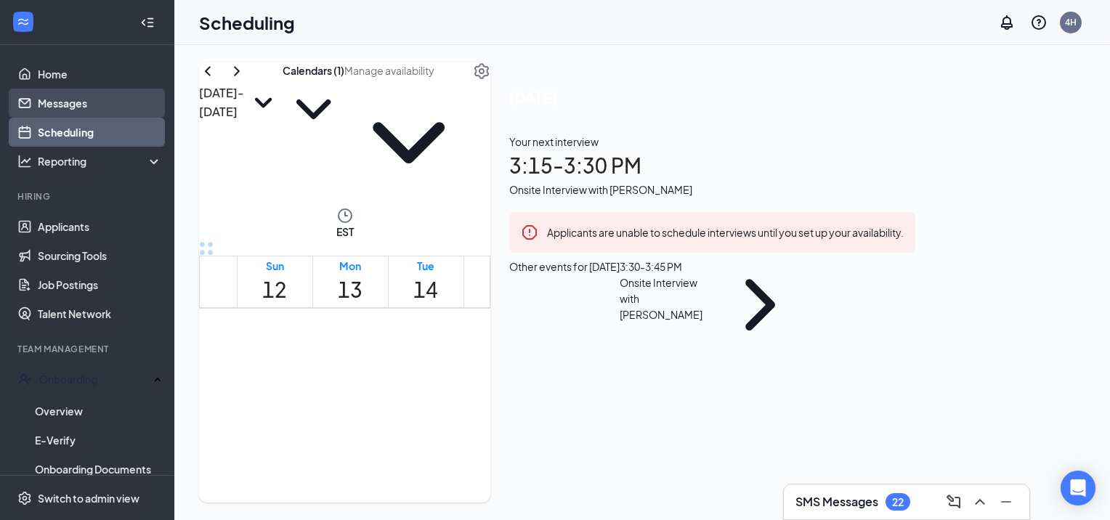
click at [93, 101] on link "Messages" at bounding box center [100, 103] width 124 height 29
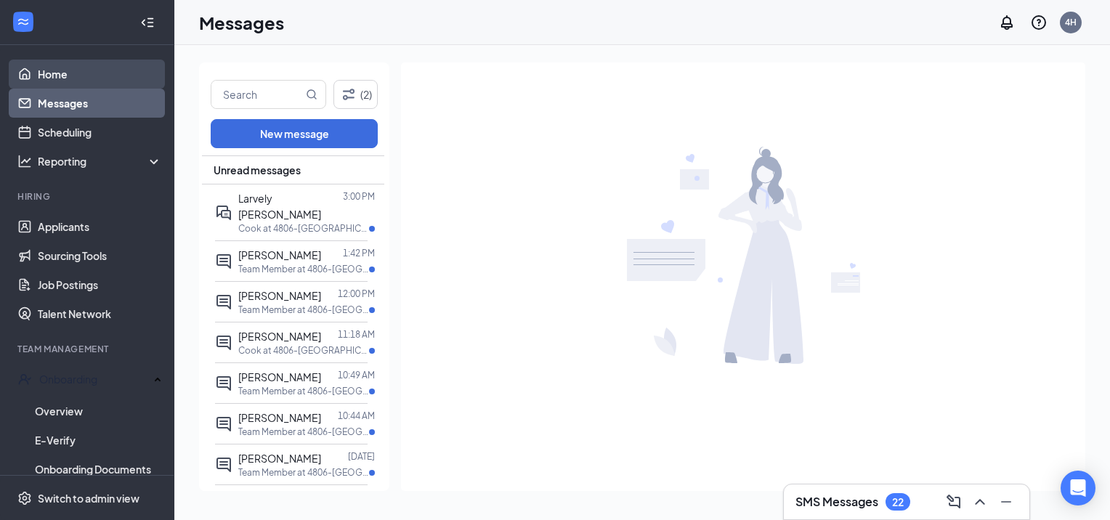
click at [57, 76] on link "Home" at bounding box center [100, 74] width 124 height 29
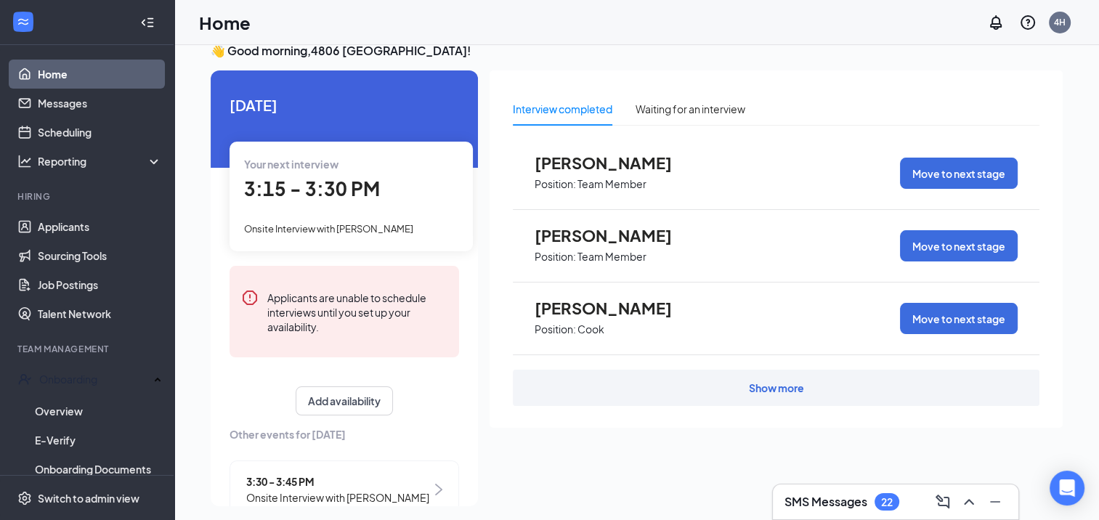
scroll to position [31, 0]
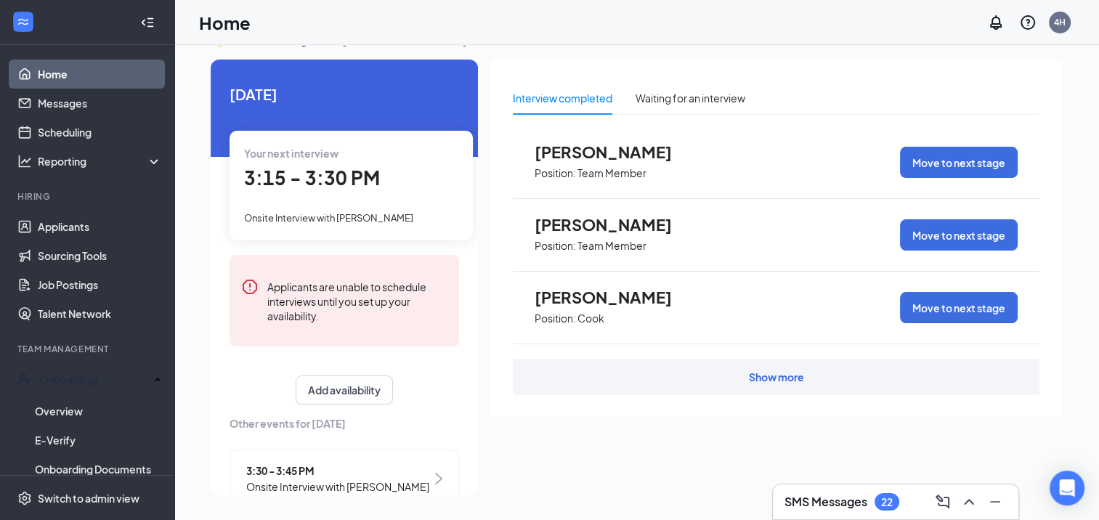
click at [843, 505] on h3 "SMS Messages" at bounding box center [826, 502] width 83 height 16
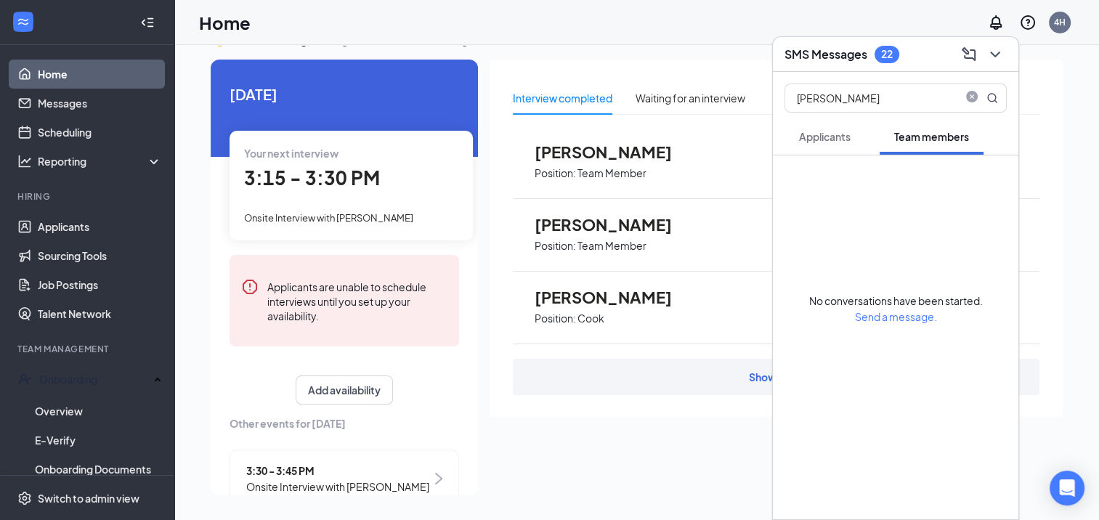
click at [886, 55] on div "22" at bounding box center [887, 54] width 12 height 12
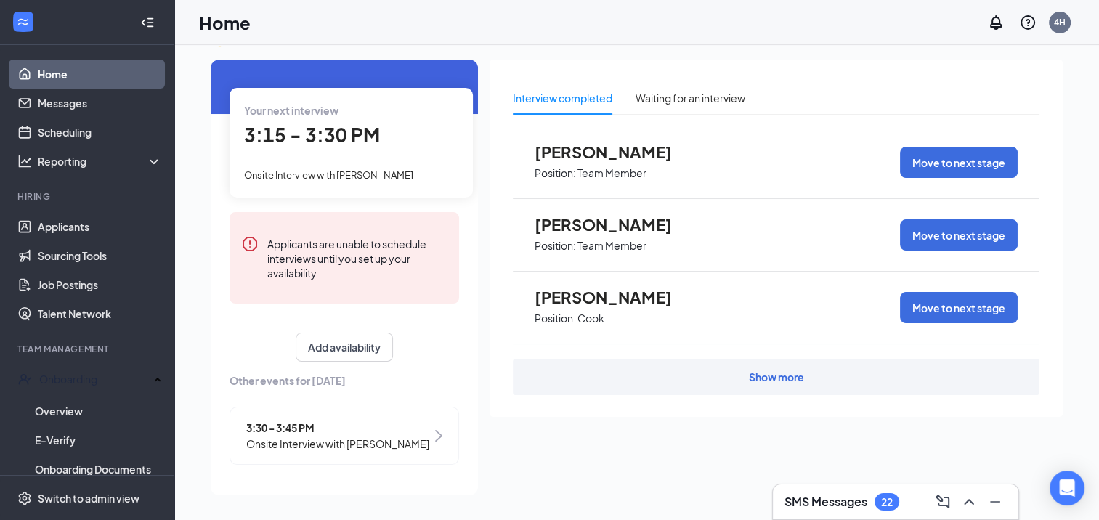
click at [779, 373] on div "Show more" at bounding box center [776, 377] width 55 height 15
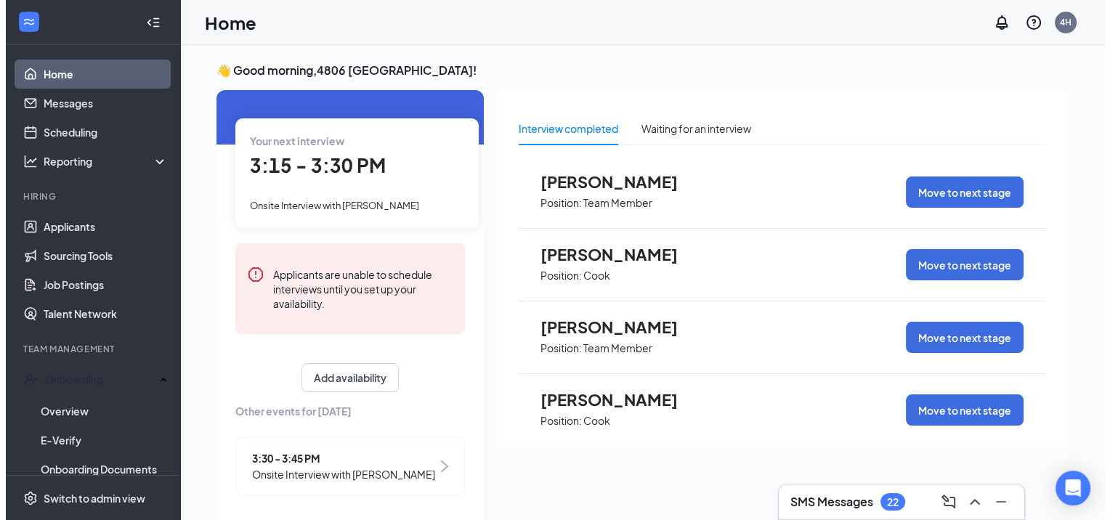
scroll to position [0, 0]
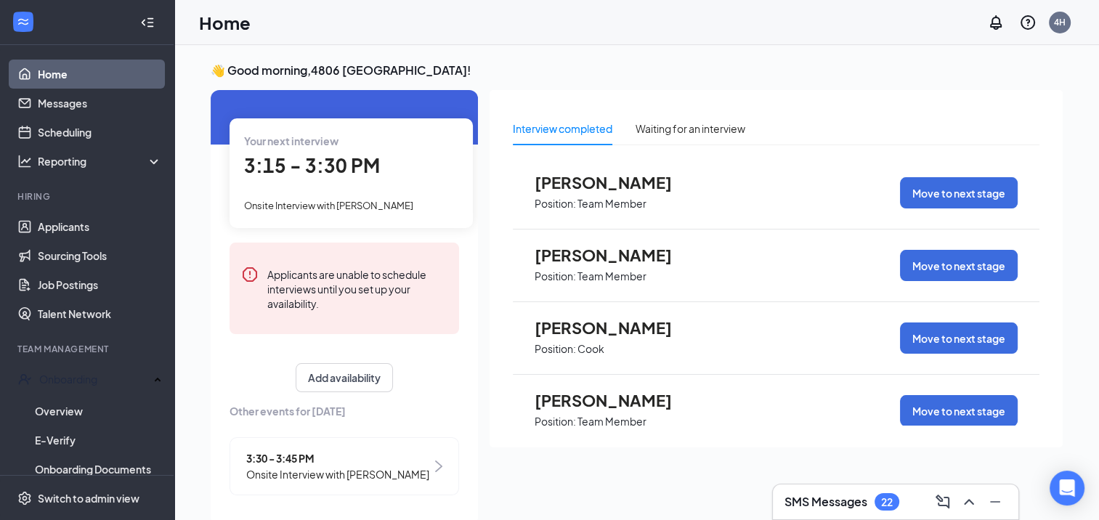
click at [860, 513] on div "SMS Messages 22" at bounding box center [896, 501] width 222 height 23
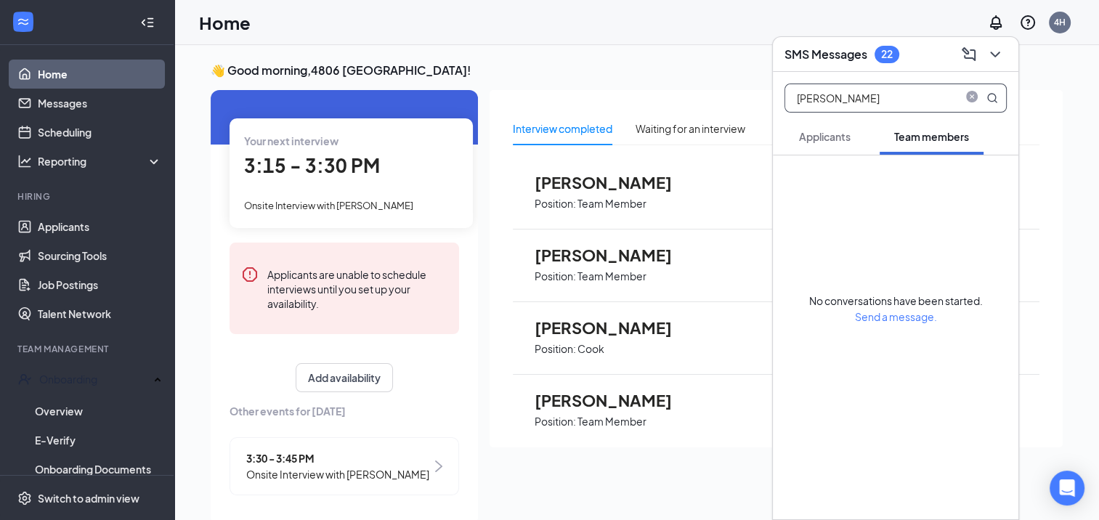
drag, startPoint x: 834, startPoint y: 93, endPoint x: 775, endPoint y: 105, distance: 60.1
click at [775, 105] on div "[PERSON_NAME]" at bounding box center [896, 95] width 246 height 46
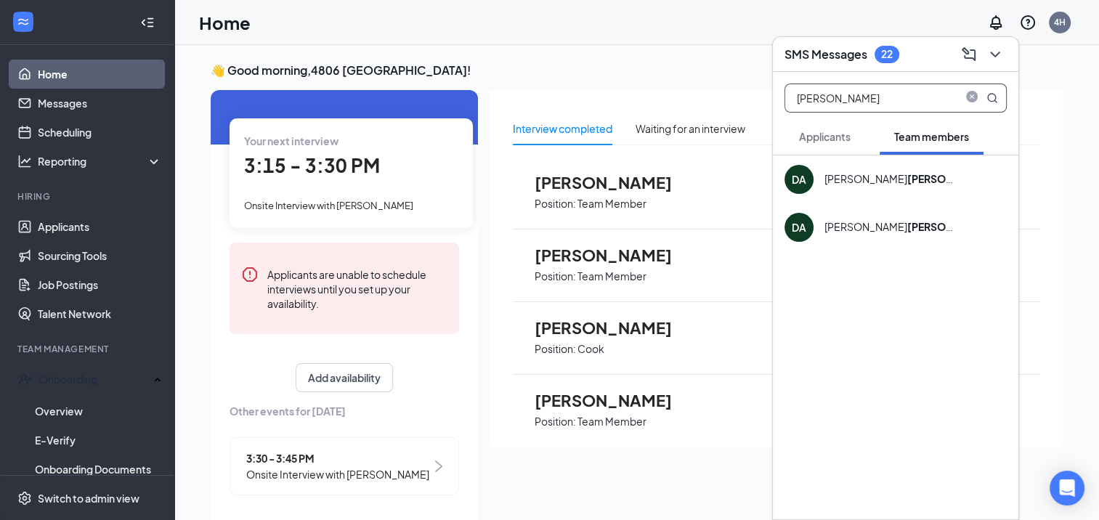
type input "[PERSON_NAME]"
click at [831, 153] on button "Applicants" at bounding box center [825, 136] width 81 height 36
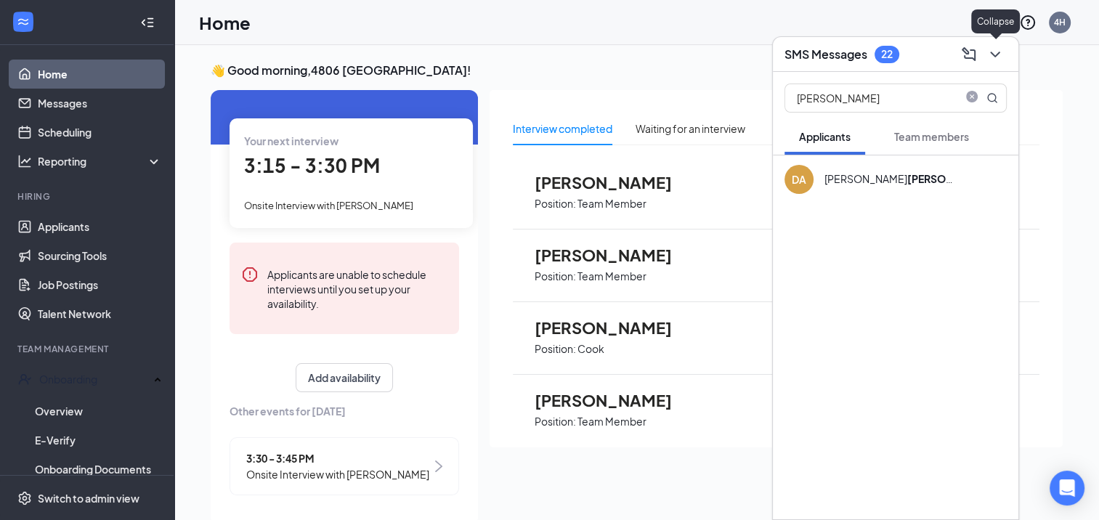
click at [995, 49] on icon "ChevronDown" at bounding box center [995, 54] width 17 height 17
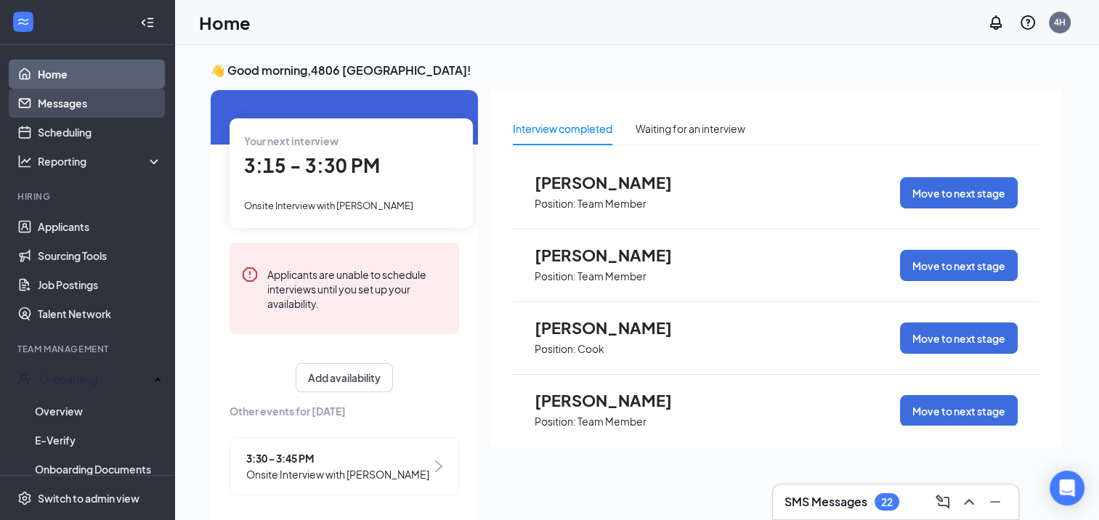
click at [92, 102] on link "Messages" at bounding box center [100, 103] width 124 height 29
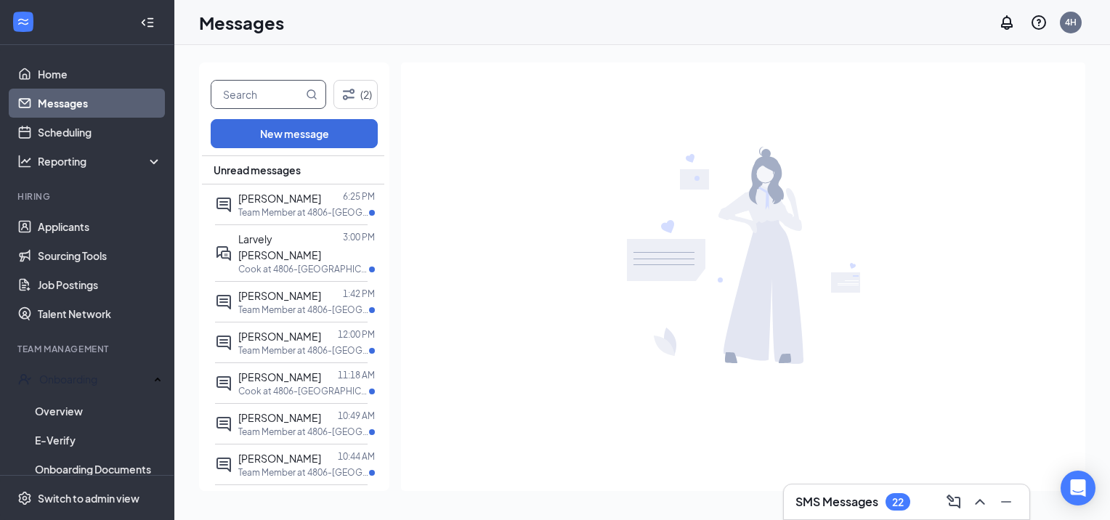
click at [240, 93] on input "text" at bounding box center [257, 95] width 92 height 28
type input "[PERSON_NAME]"
click at [313, 89] on icon "MagnifyingGlass" at bounding box center [312, 95] width 12 height 12
click at [311, 94] on icon "MagnifyingGlass" at bounding box center [312, 95] width 12 height 12
